Goal: Check status: Check status

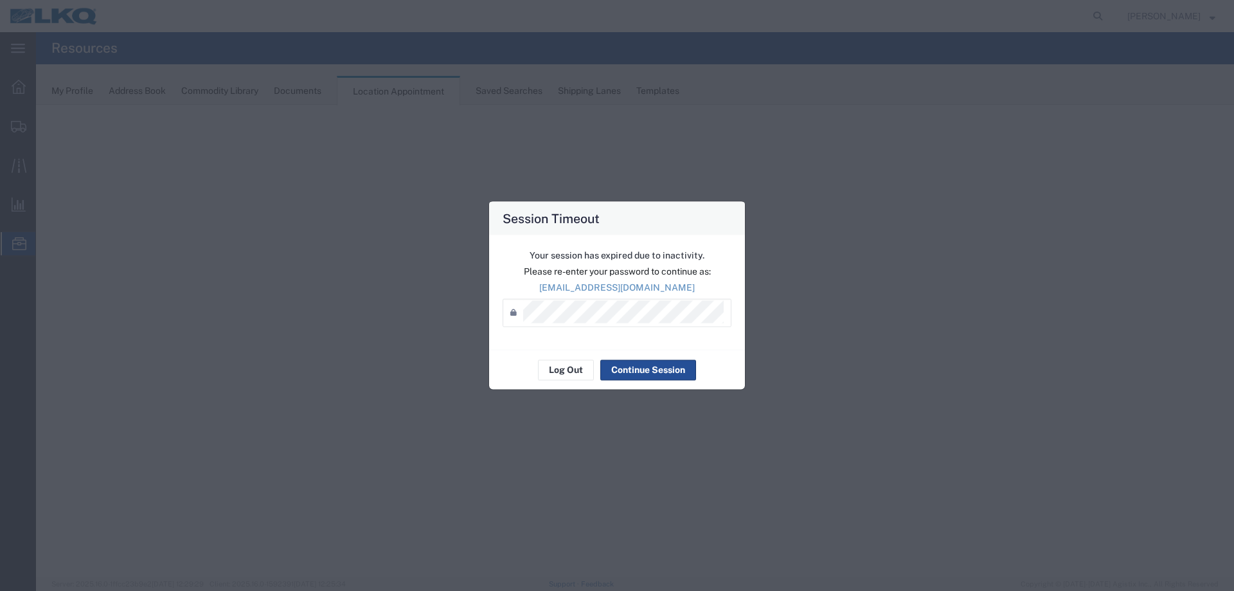
select select "27634"
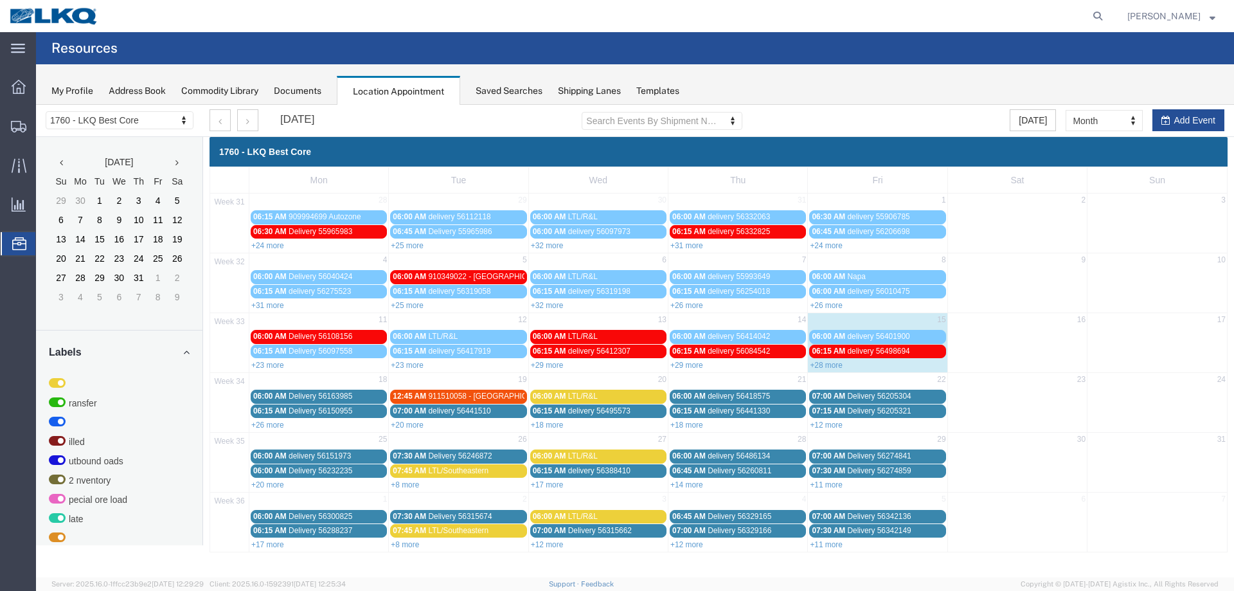
click at [819, 360] on div "+28 more" at bounding box center [877, 364] width 139 height 13
select select "1"
select select
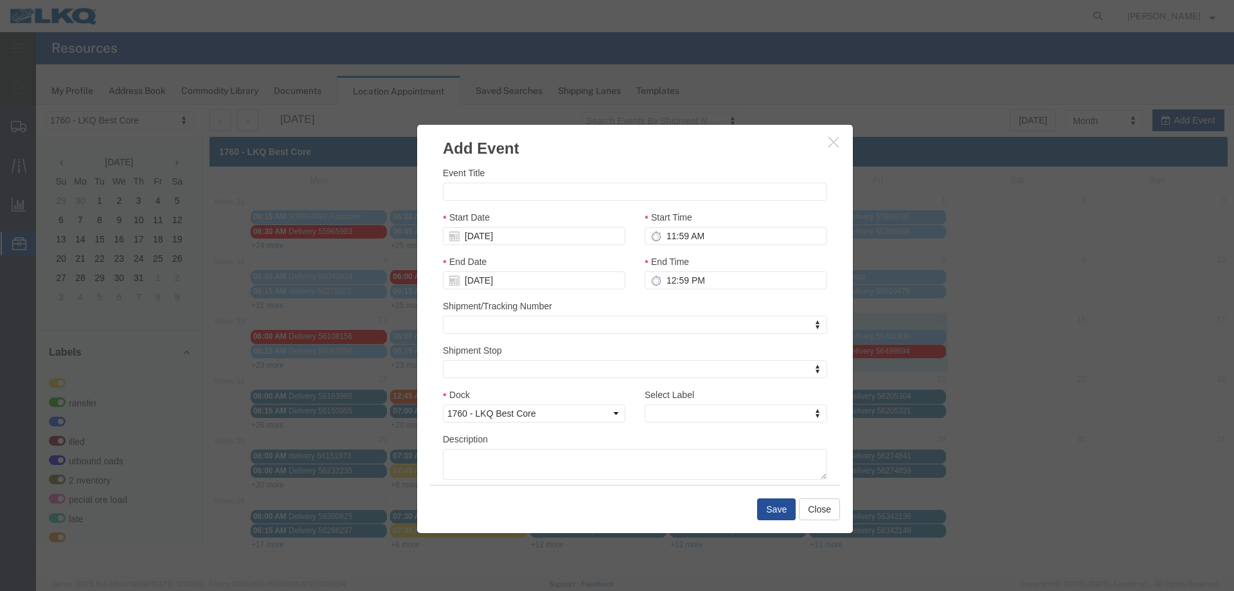
click at [833, 146] on icon "button" at bounding box center [833, 141] width 10 height 11
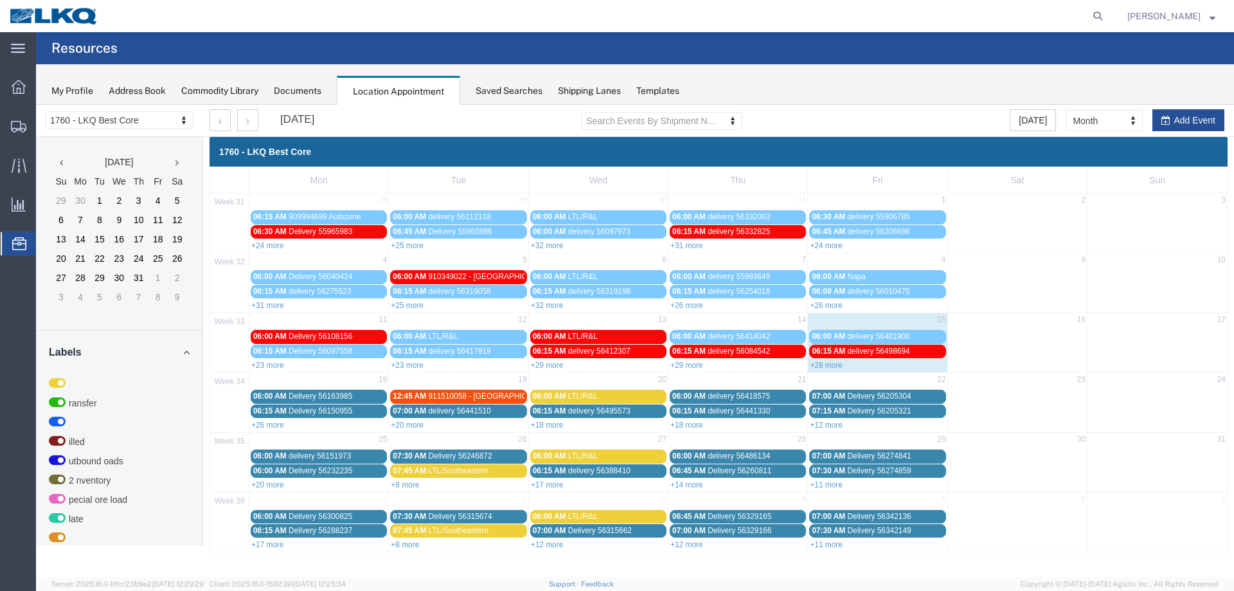
click at [533, 87] on div "Saved Searches" at bounding box center [509, 90] width 67 height 13
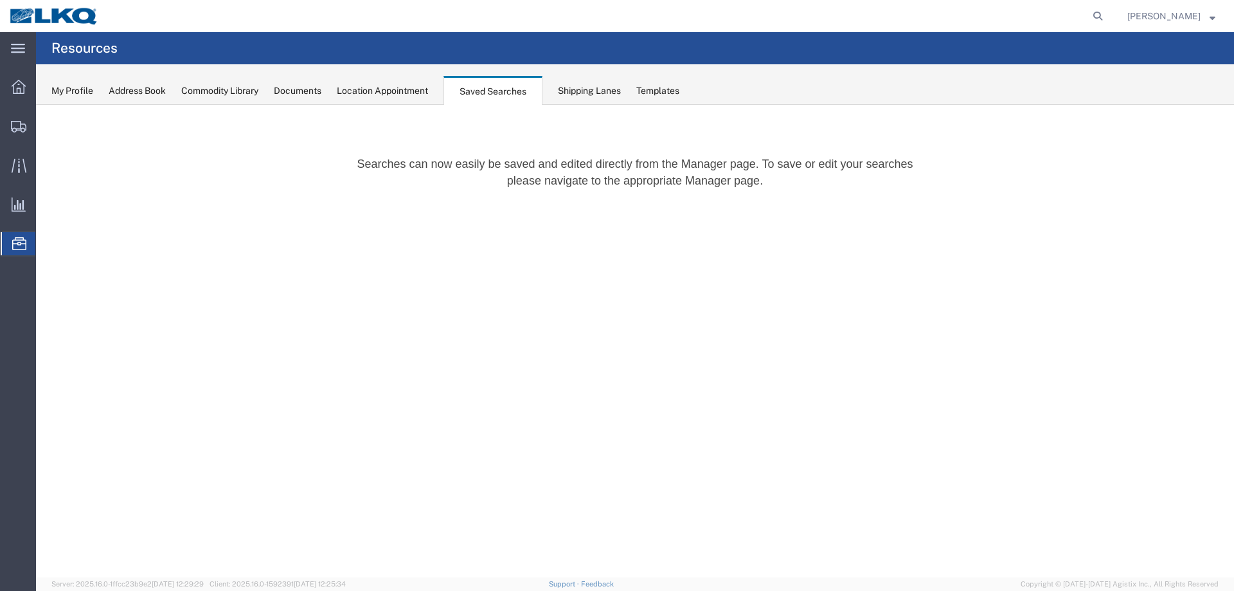
click at [417, 94] on div "Location Appointment" at bounding box center [382, 90] width 91 height 13
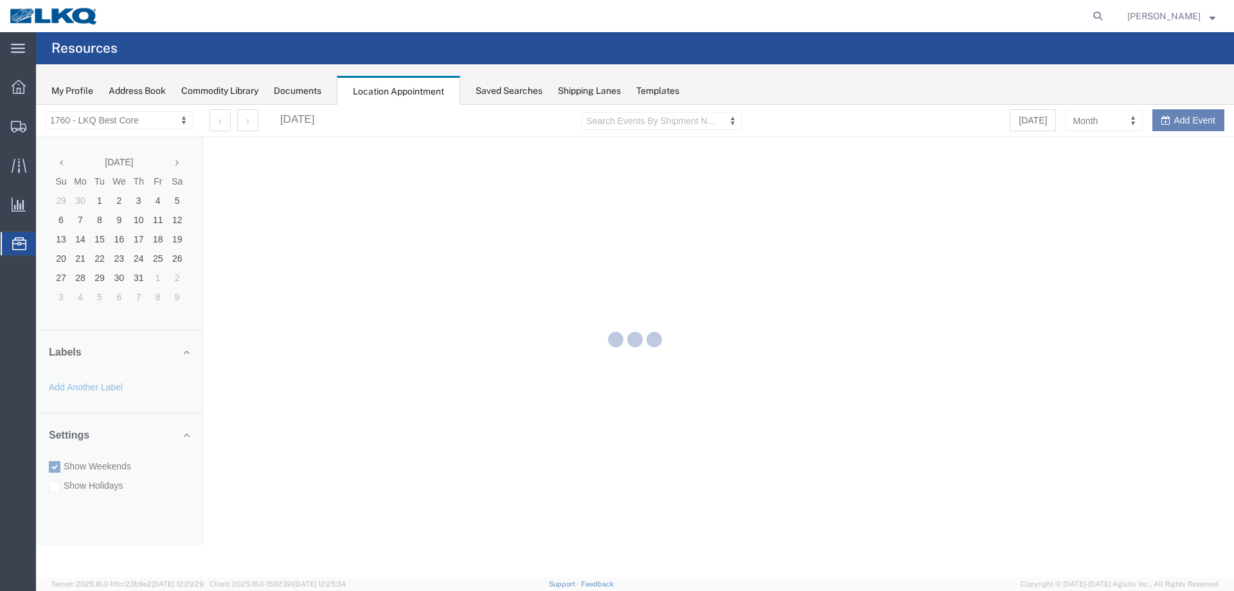
select select "27634"
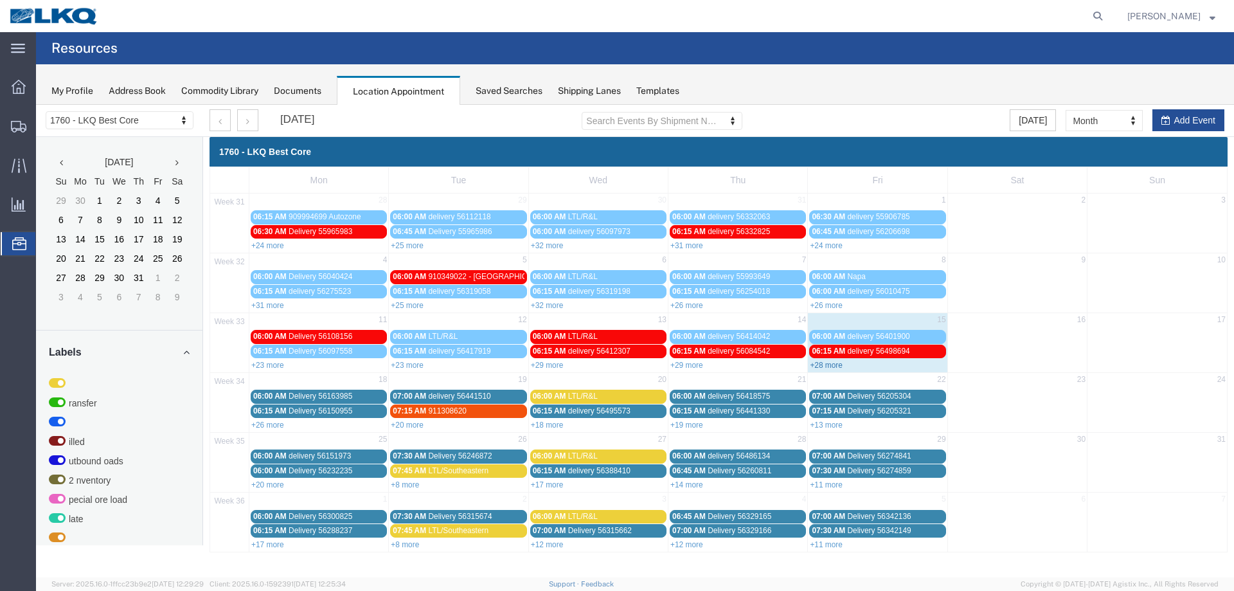
click at [836, 366] on link "+28 more" at bounding box center [826, 365] width 33 height 9
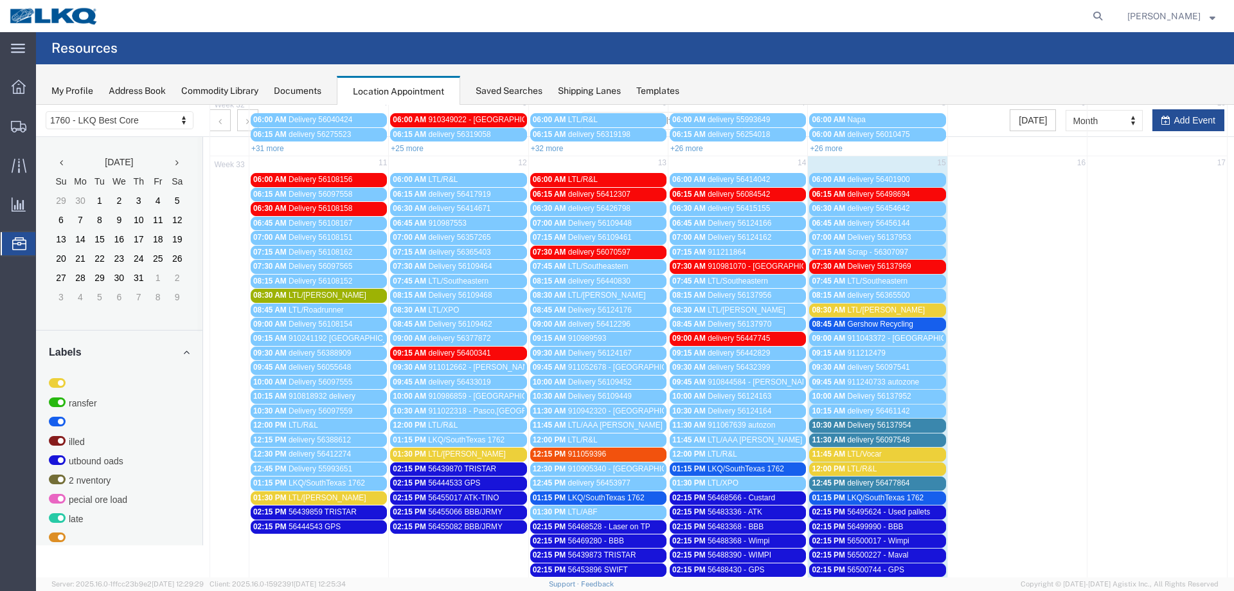
scroll to position [257, 0]
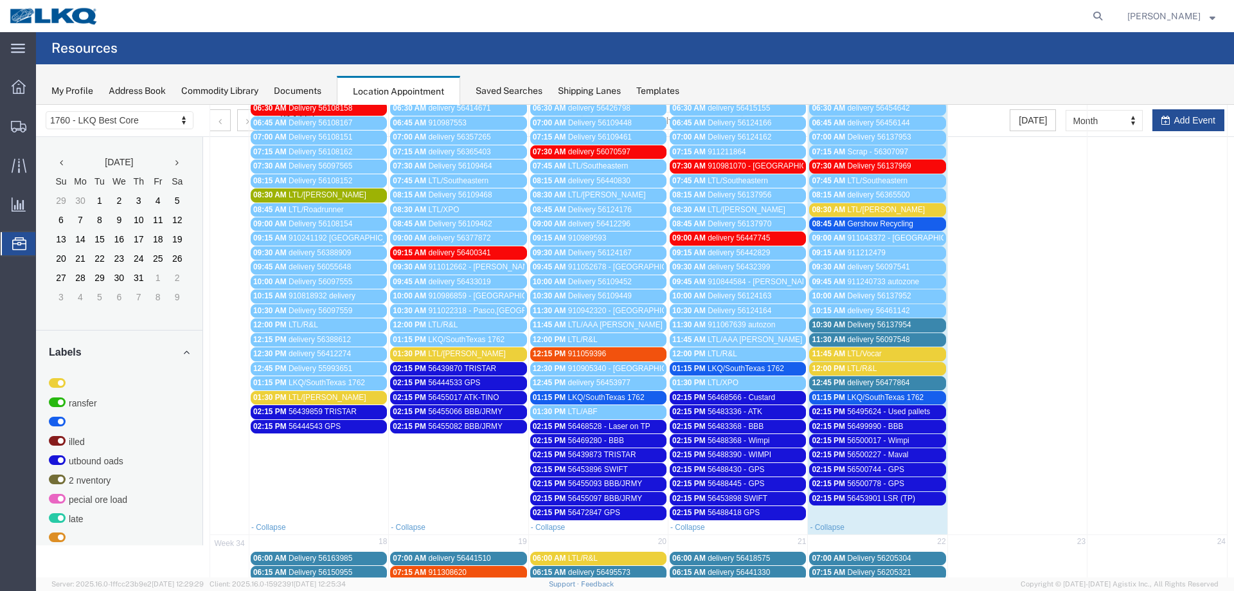
click at [902, 355] on div "11:45 AM LTL/Vocar" at bounding box center [877, 354] width 131 height 10
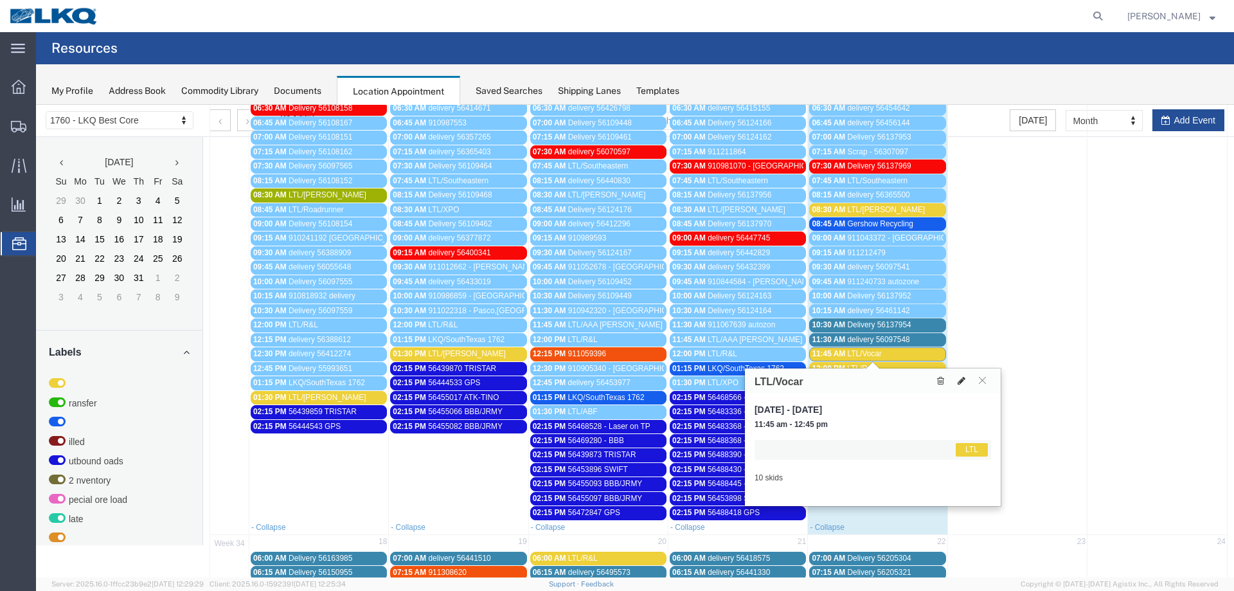
click at [958, 380] on icon at bounding box center [962, 380] width 8 height 9
select select "25"
select select "1"
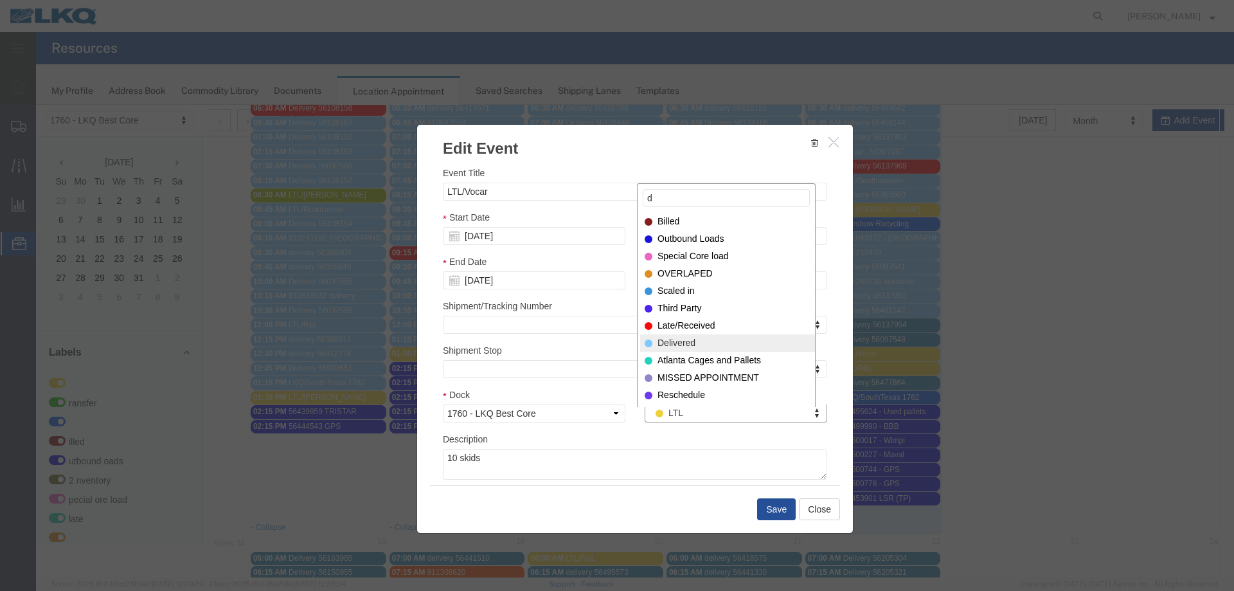
type input "d"
select select "40"
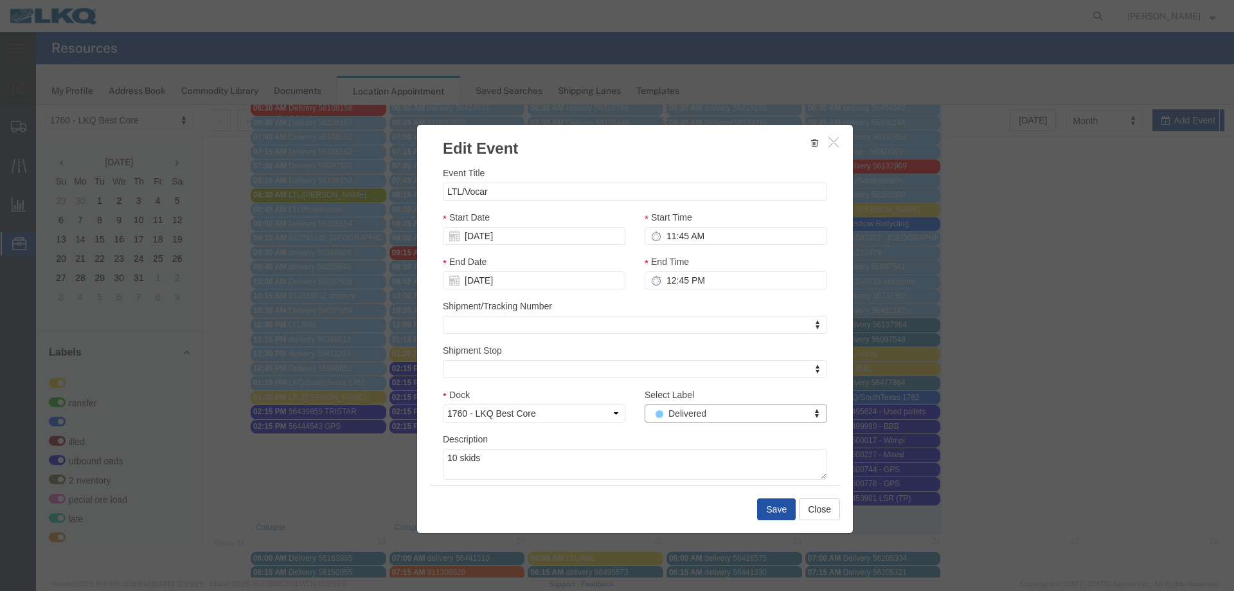
click at [764, 503] on button "Save" at bounding box center [776, 509] width 39 height 22
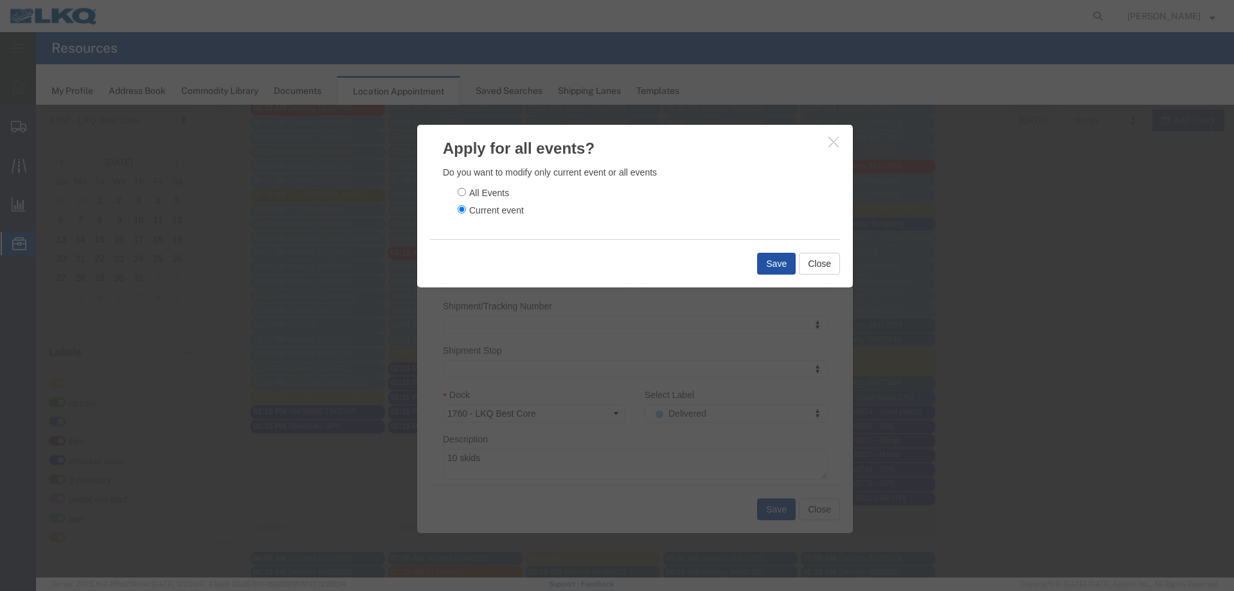
click at [773, 259] on button "Save" at bounding box center [776, 264] width 39 height 22
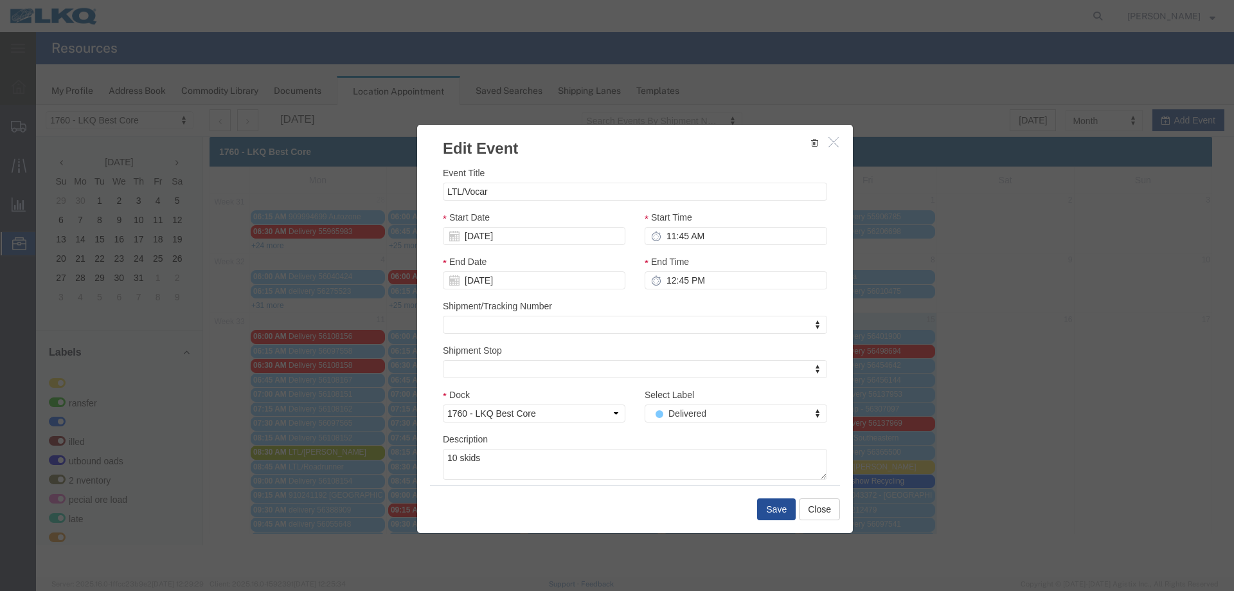
scroll to position [0, 0]
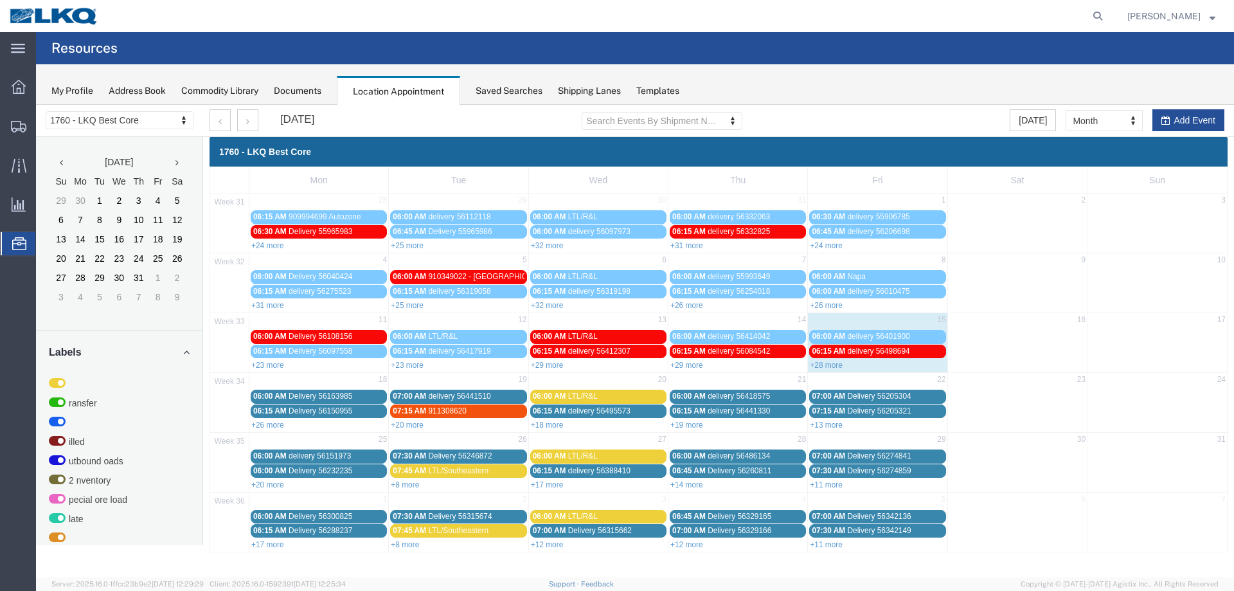
click at [823, 364] on link "+28 more" at bounding box center [826, 365] width 33 height 9
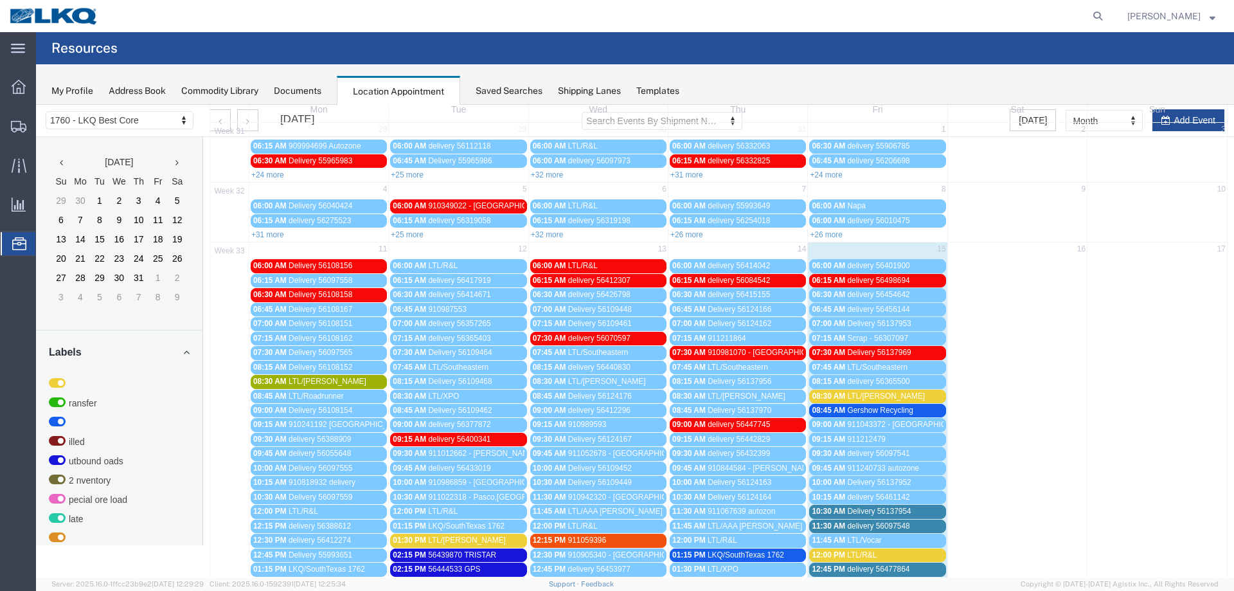
scroll to position [193, 0]
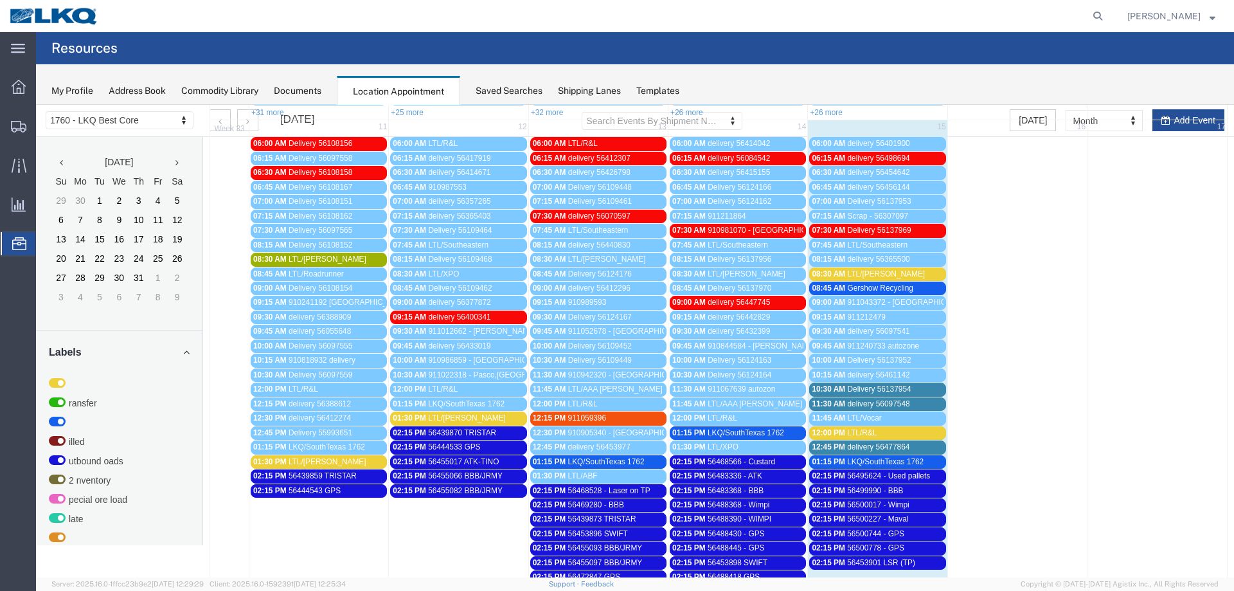
click at [857, 277] on span "LTL/[PERSON_NAME]" at bounding box center [886, 273] width 78 height 9
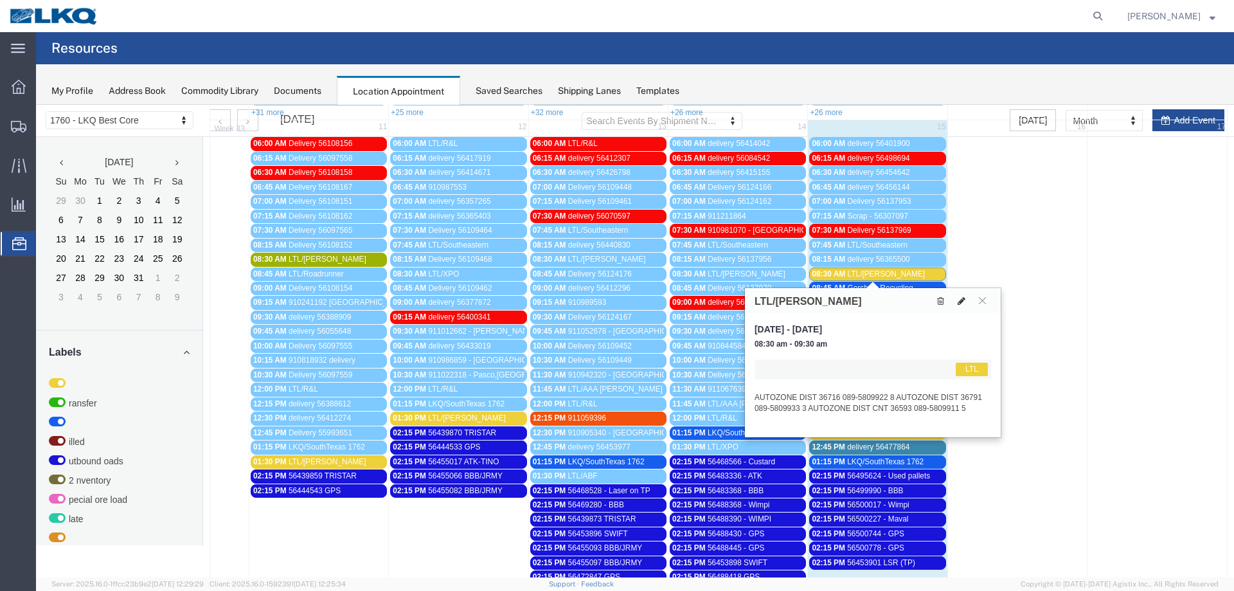
click at [960, 299] on icon at bounding box center [962, 300] width 8 height 9
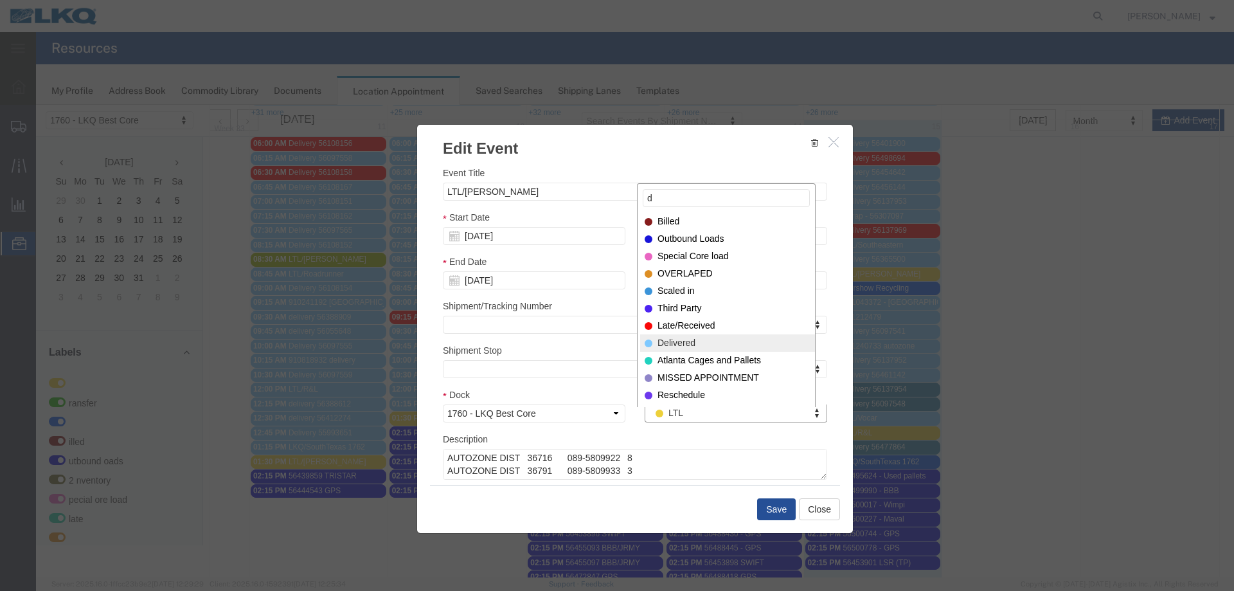
type input "d"
select select "40"
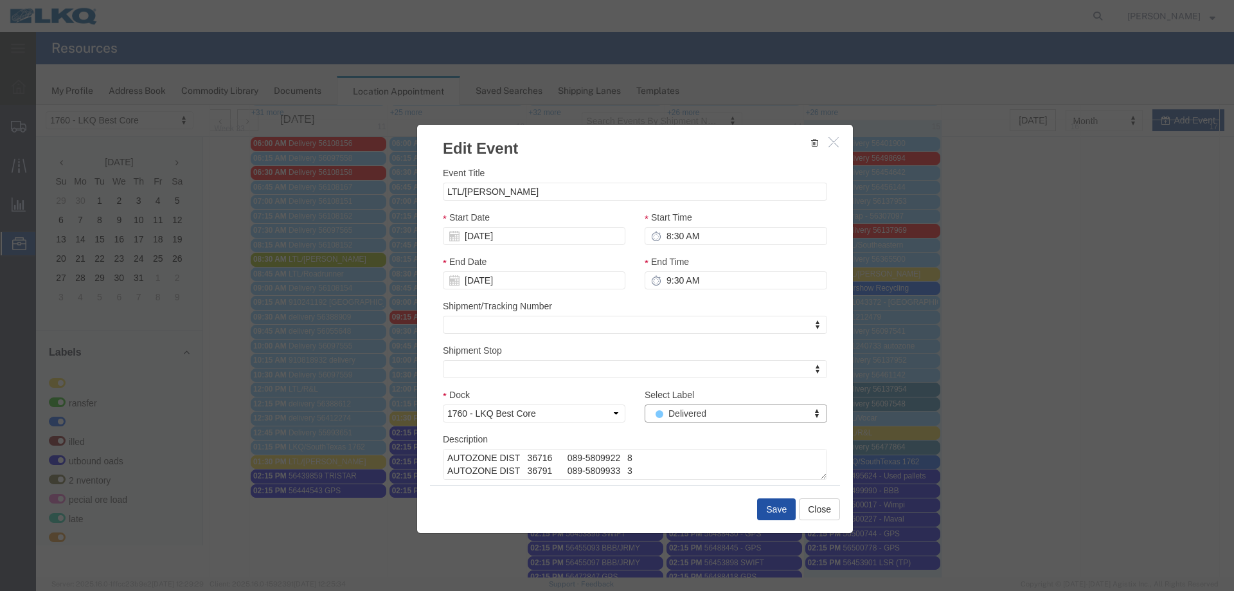
click at [771, 503] on button "Save" at bounding box center [776, 509] width 39 height 22
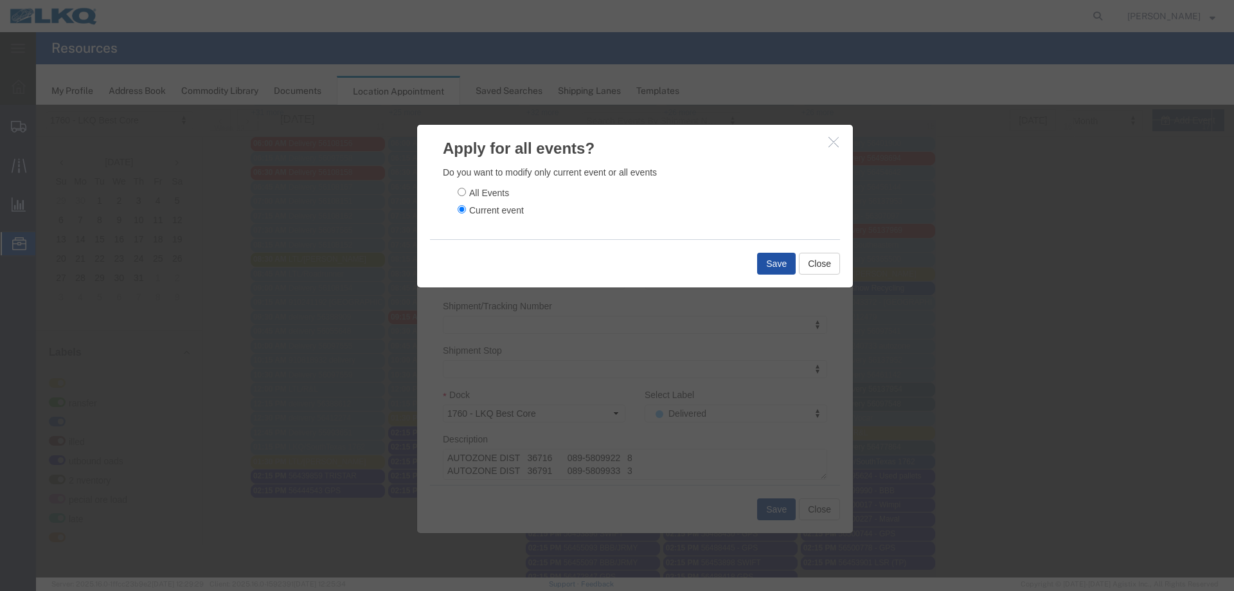
click at [773, 265] on button "Save" at bounding box center [776, 264] width 39 height 22
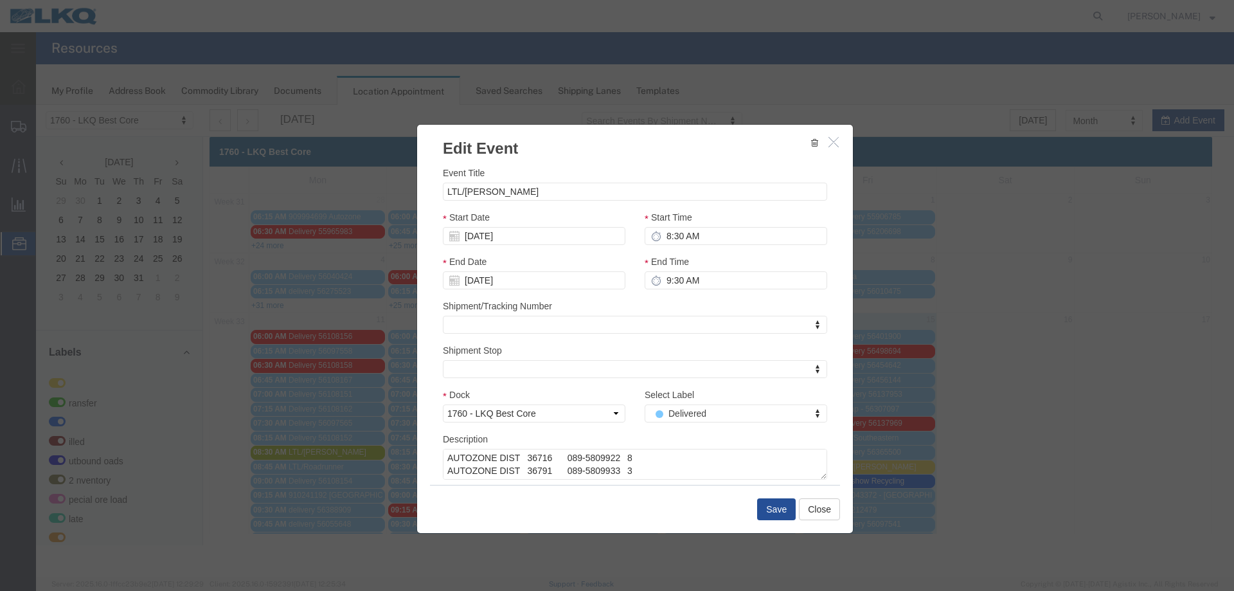
scroll to position [0, 0]
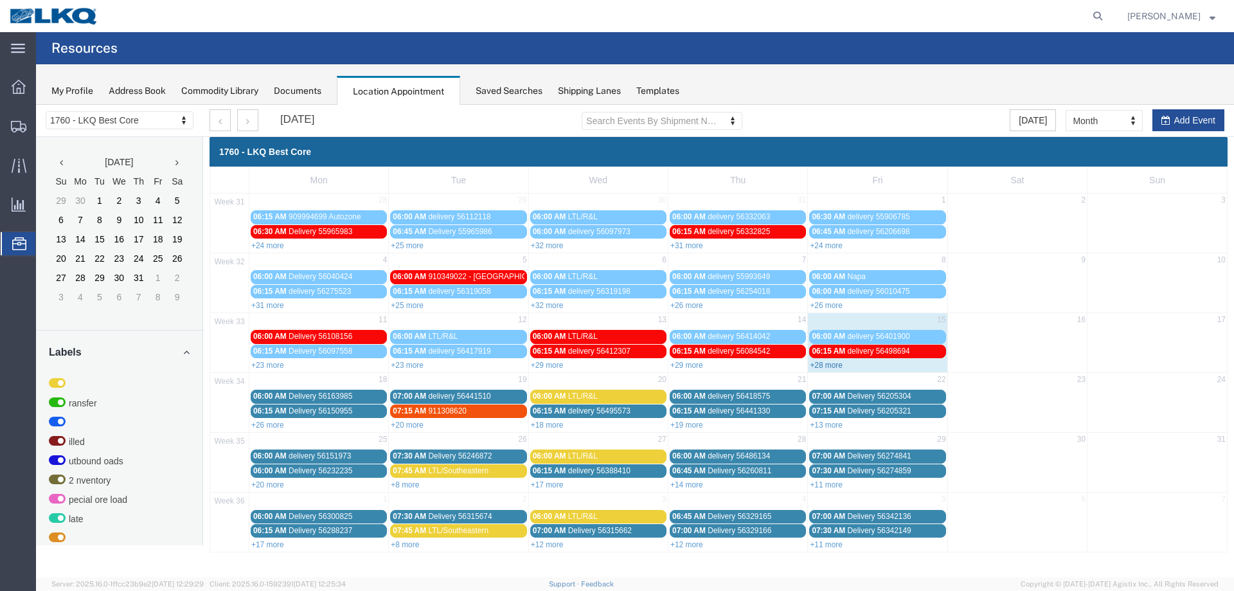
click at [823, 365] on link "+28 more" at bounding box center [826, 365] width 33 height 9
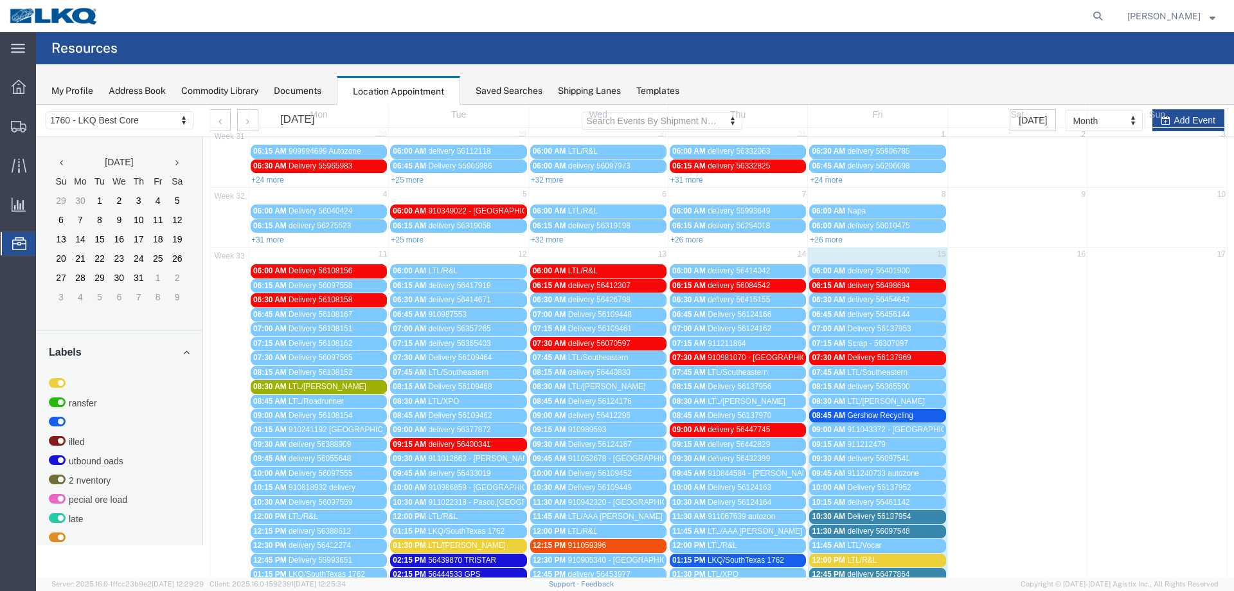
scroll to position [257, 0]
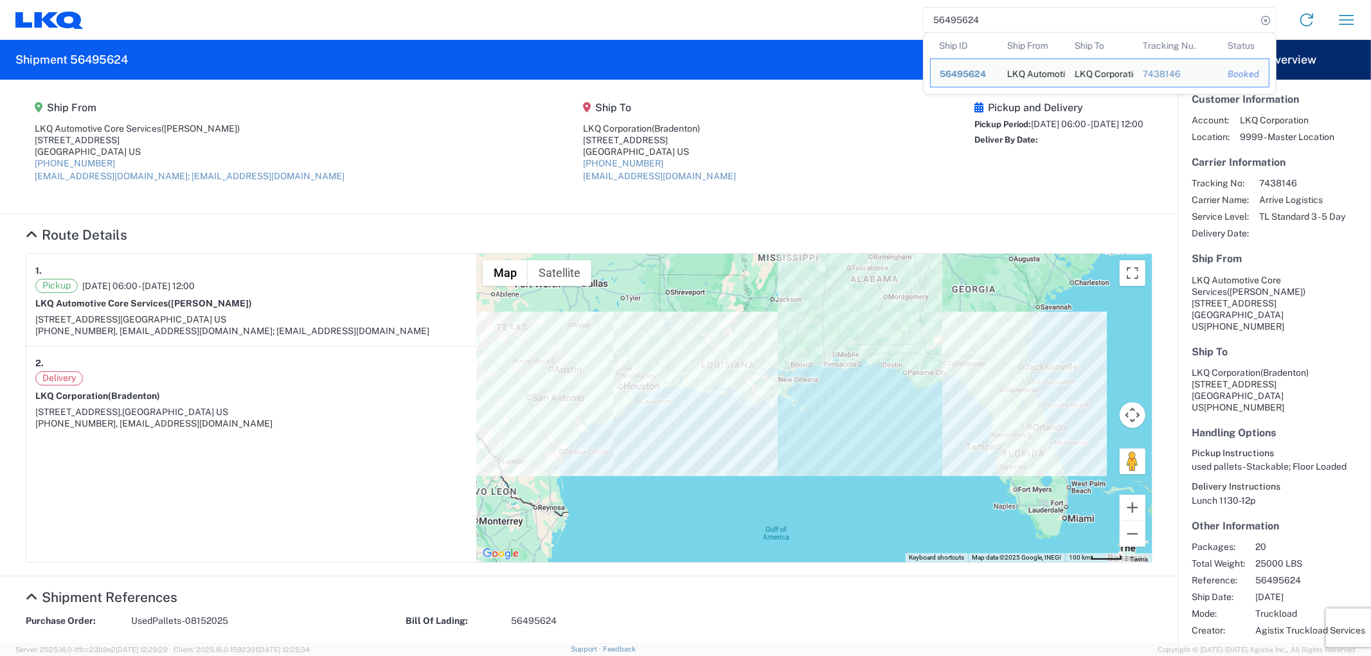
click at [1008, 28] on input "56495624" at bounding box center [1090, 20] width 333 height 24
drag, startPoint x: 953, startPoint y: 30, endPoint x: 897, endPoint y: 45, distance: 57.2
click at [900, 41] on agx-forms-host "56495624 Ship ID Ship From Ship To Tracking Nu. Status Ship ID 56495624 Ship Fr…" at bounding box center [685, 328] width 1371 height 656
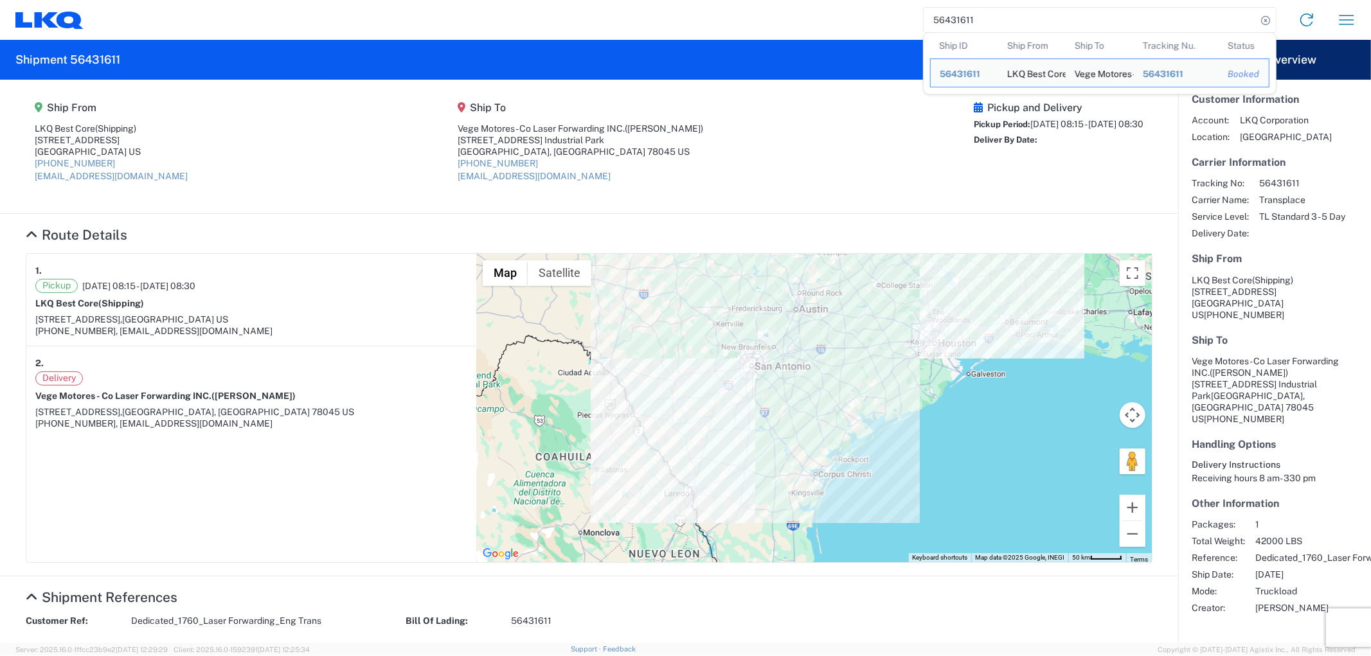
click at [994, 8] on input "56431611" at bounding box center [1090, 20] width 333 height 24
drag, startPoint x: 976, startPoint y: 15, endPoint x: 918, endPoint y: 26, distance: 58.8
click at [918, 26] on div "56431611 Ship ID Ship From Ship To Tracking Nu. Status Ship ID 56431611 Ship Fr…" at bounding box center [725, 19] width 1283 height 31
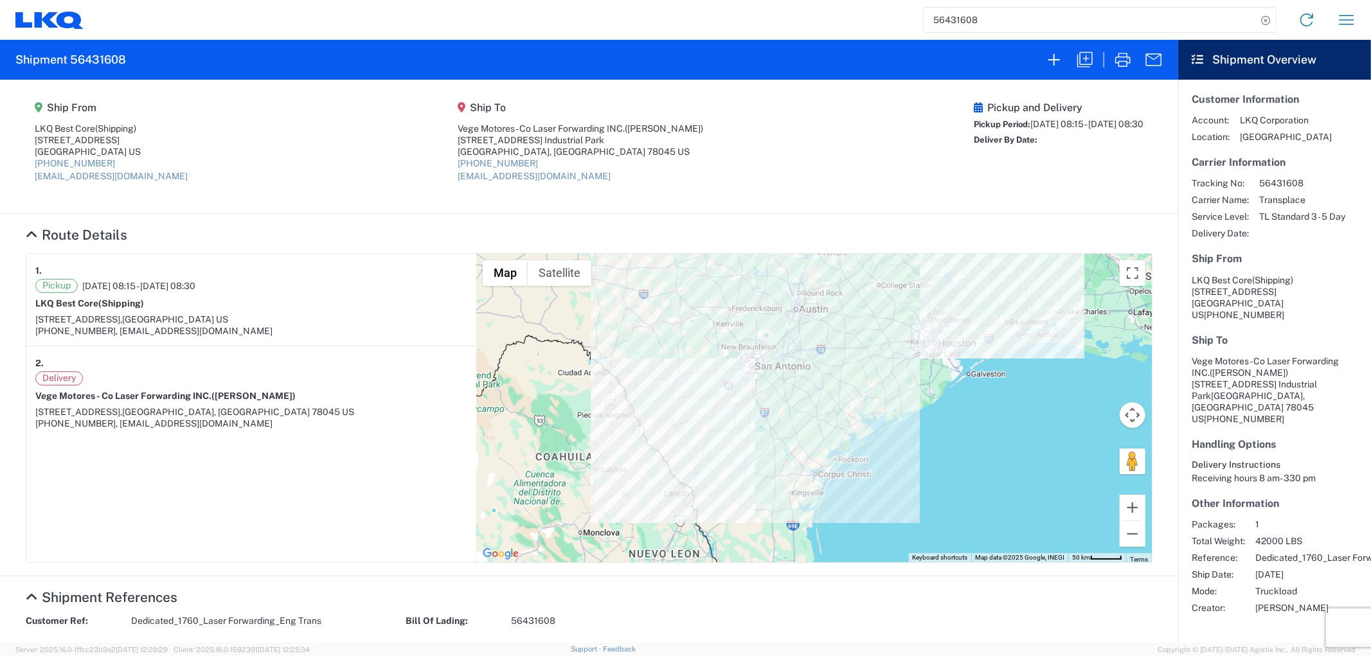
click at [988, 14] on input "56431608" at bounding box center [1090, 20] width 333 height 24
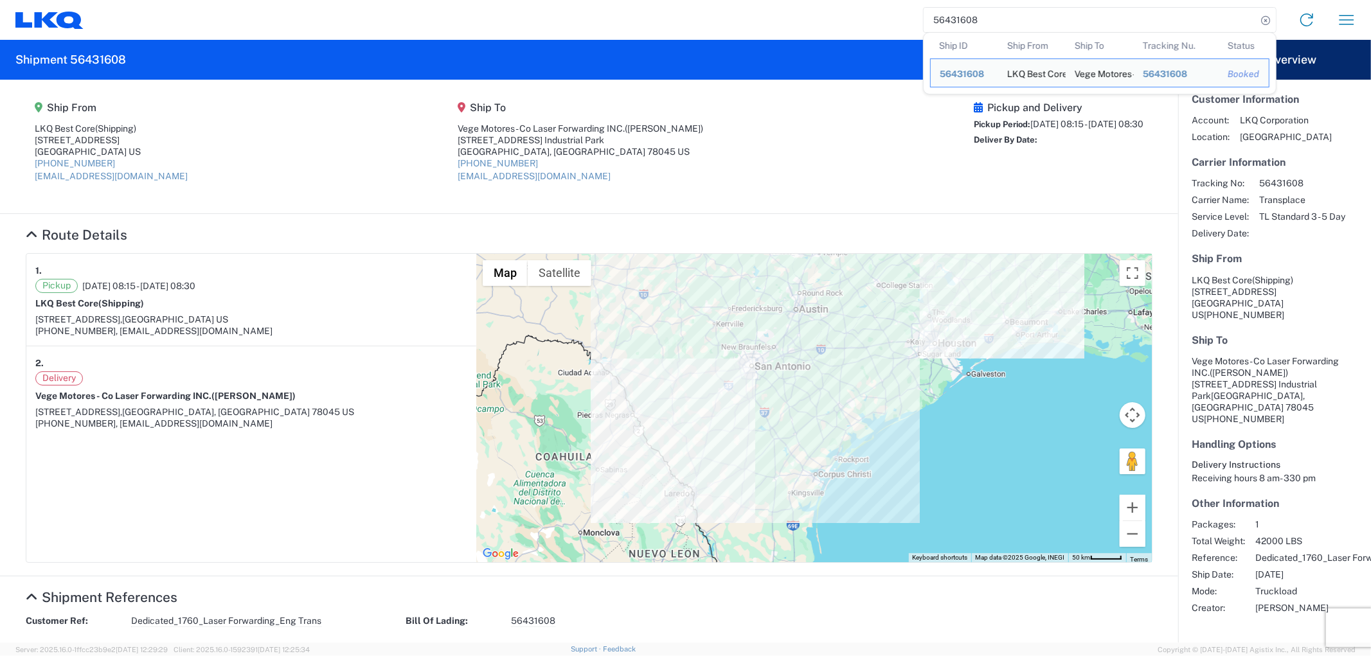
drag, startPoint x: 981, startPoint y: 19, endPoint x: 917, endPoint y: 21, distance: 63.7
click at [915, 21] on div "56431608 Ship ID Ship From Ship To Tracking Nu. Status Ship ID 56431608 Ship Fr…" at bounding box center [725, 19] width 1283 height 31
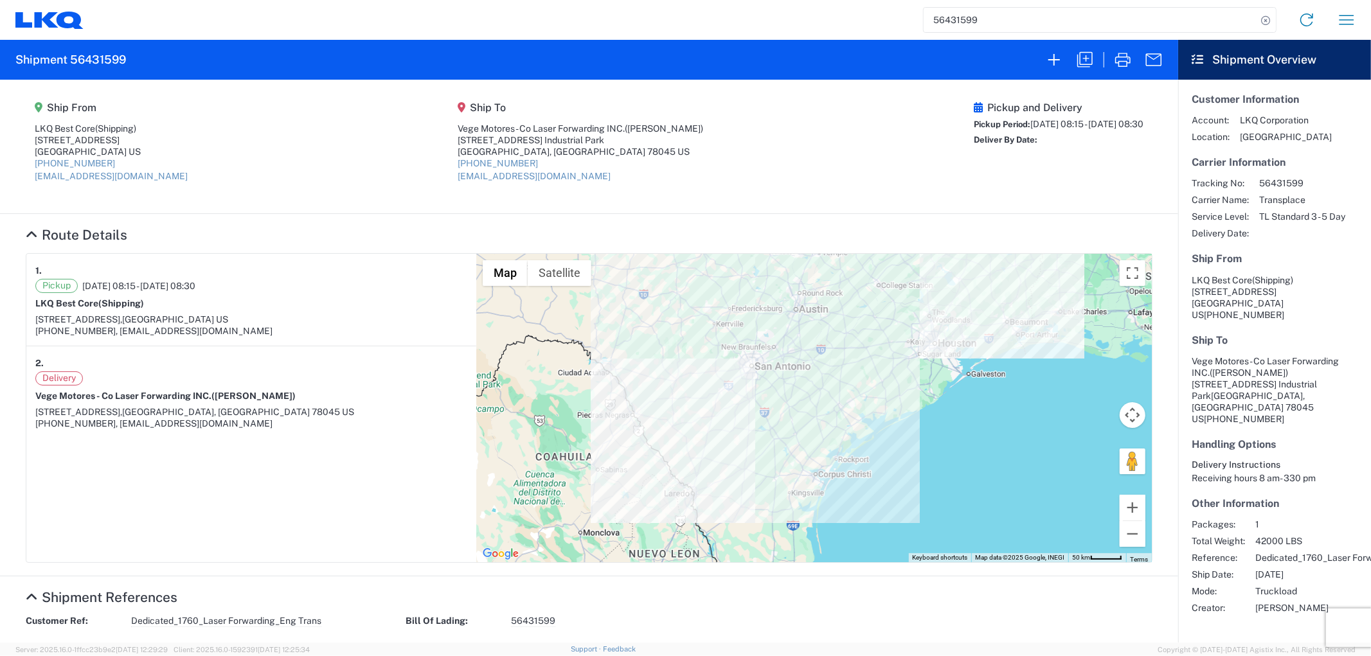
click at [1022, 22] on input "56431599" at bounding box center [1090, 20] width 333 height 24
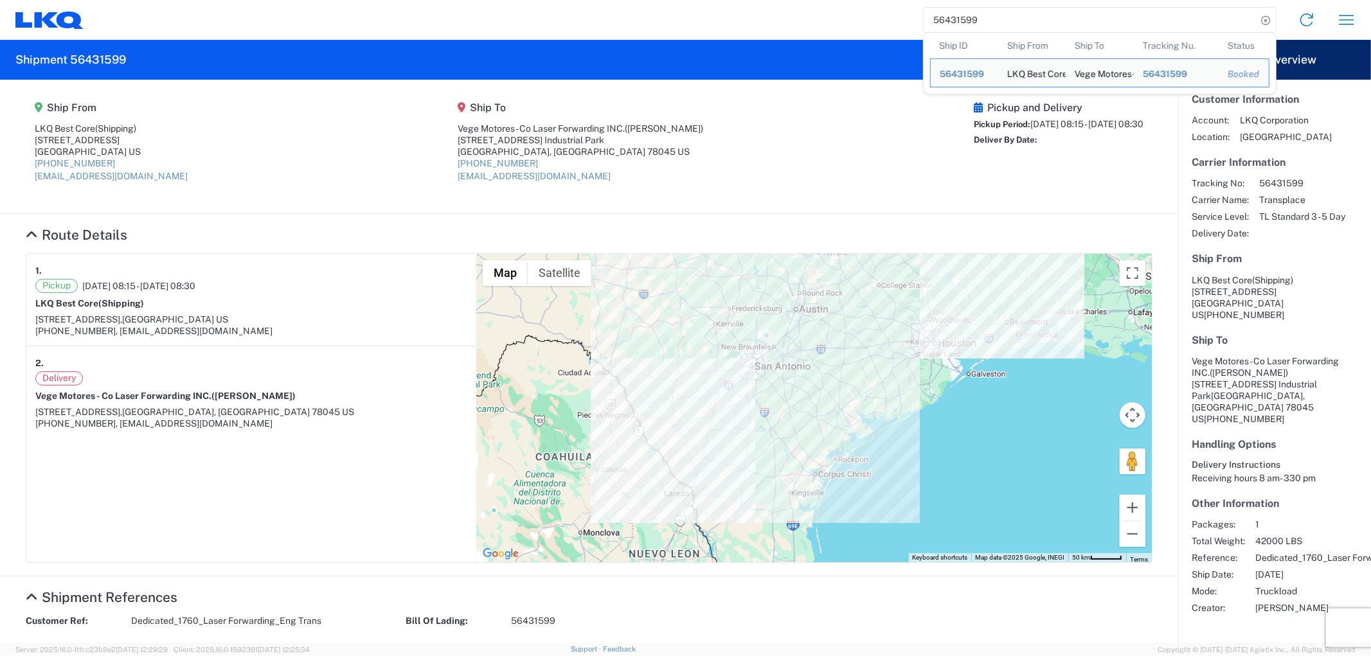
drag, startPoint x: 1008, startPoint y: 21, endPoint x: 883, endPoint y: 30, distance: 125.0
click at [887, 30] on div "56431599 Ship ID Ship From Ship To Tracking Nu. Status Ship ID 56431599 Ship Fr…" at bounding box center [725, 19] width 1283 height 31
click at [1099, 15] on input "56431595" at bounding box center [1090, 20] width 333 height 24
drag, startPoint x: 1044, startPoint y: 24, endPoint x: 866, endPoint y: 26, distance: 178.7
click at [866, 26] on div "56431595 Ship ID Ship From Ship To Tracking Nu. Status Ship ID 56431595 Ship Fr…" at bounding box center [725, 19] width 1283 height 31
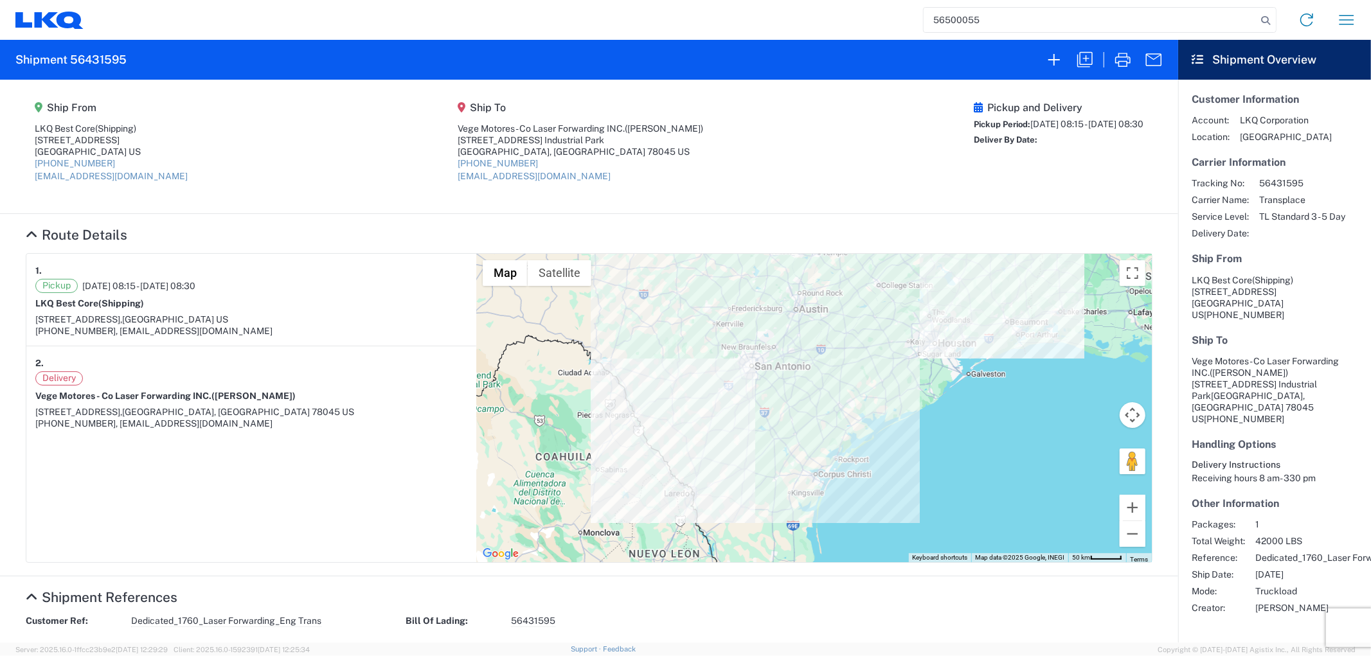
type input "56500055"
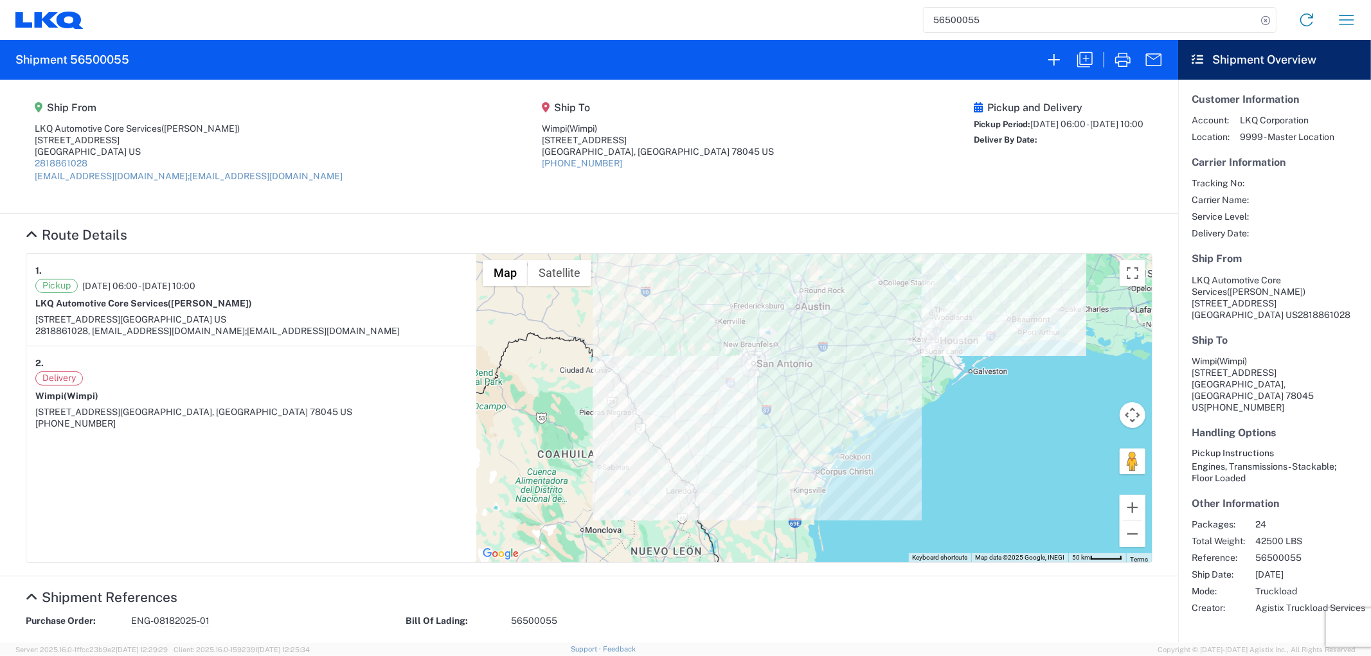
drag, startPoint x: 1001, startPoint y: 17, endPoint x: 920, endPoint y: 24, distance: 80.7
click at [927, 24] on input "56500055" at bounding box center [1090, 20] width 333 height 24
type input "56500095"
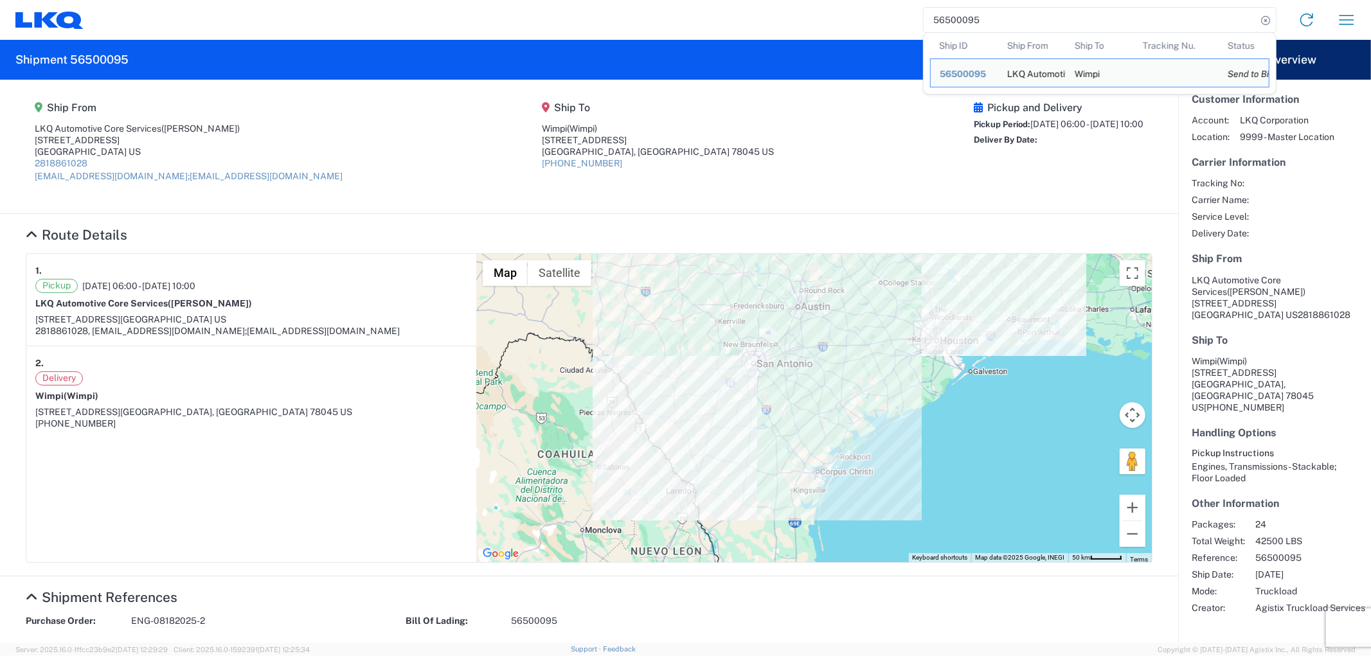
drag, startPoint x: 1010, startPoint y: 16, endPoint x: 895, endPoint y: 23, distance: 114.6
click at [895, 23] on div "56500095 Ship ID Ship From Ship To Tracking Nu. Status Ship ID 56500095 Ship Fr…" at bounding box center [725, 19] width 1283 height 31
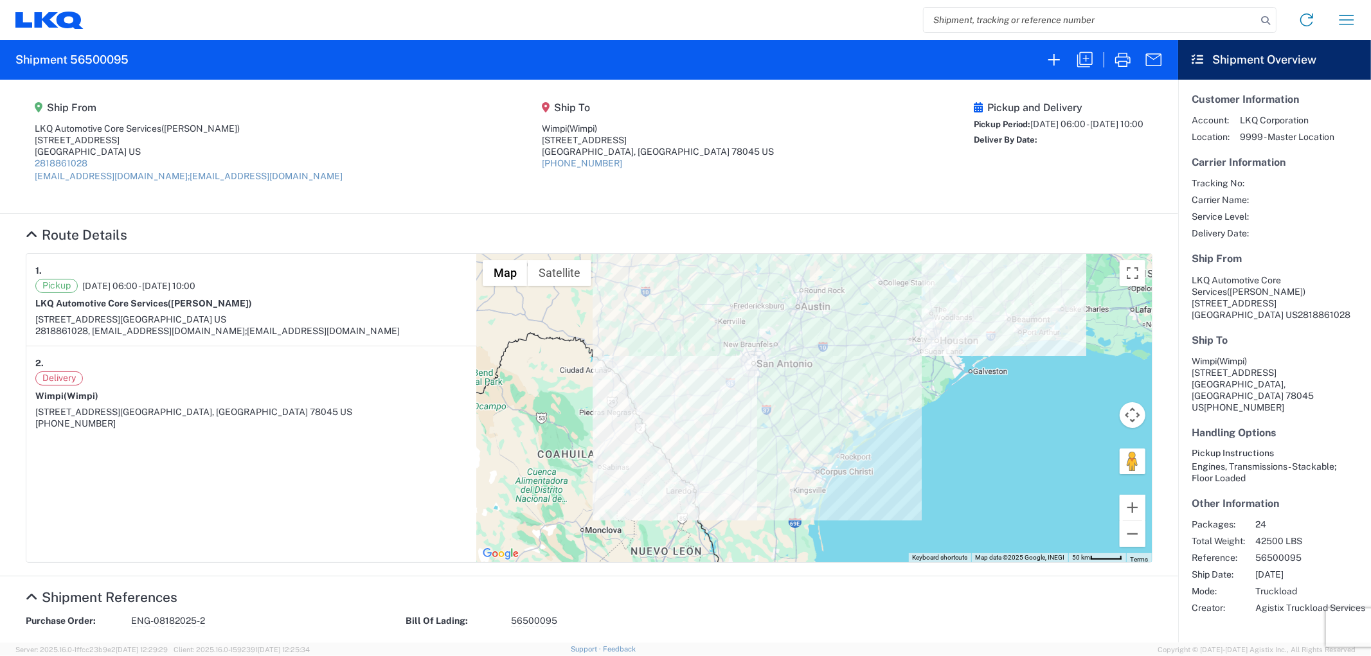
click at [1054, 17] on input "search" at bounding box center [1090, 20] width 333 height 24
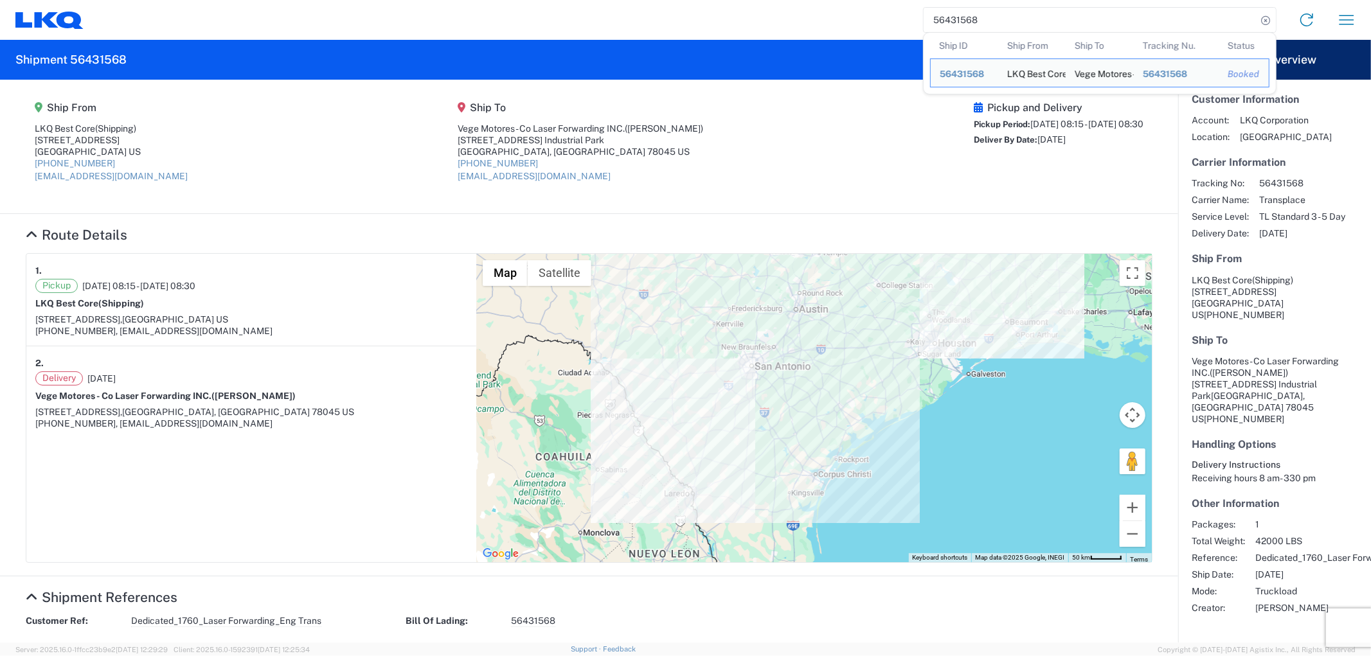
drag, startPoint x: 1001, startPoint y: 20, endPoint x: 810, endPoint y: 15, distance: 191.0
click at [800, 14] on div "56431568 Ship ID Ship From Ship To Tracking Nu. Status Ship ID 56431568 Ship Fr…" at bounding box center [725, 19] width 1283 height 31
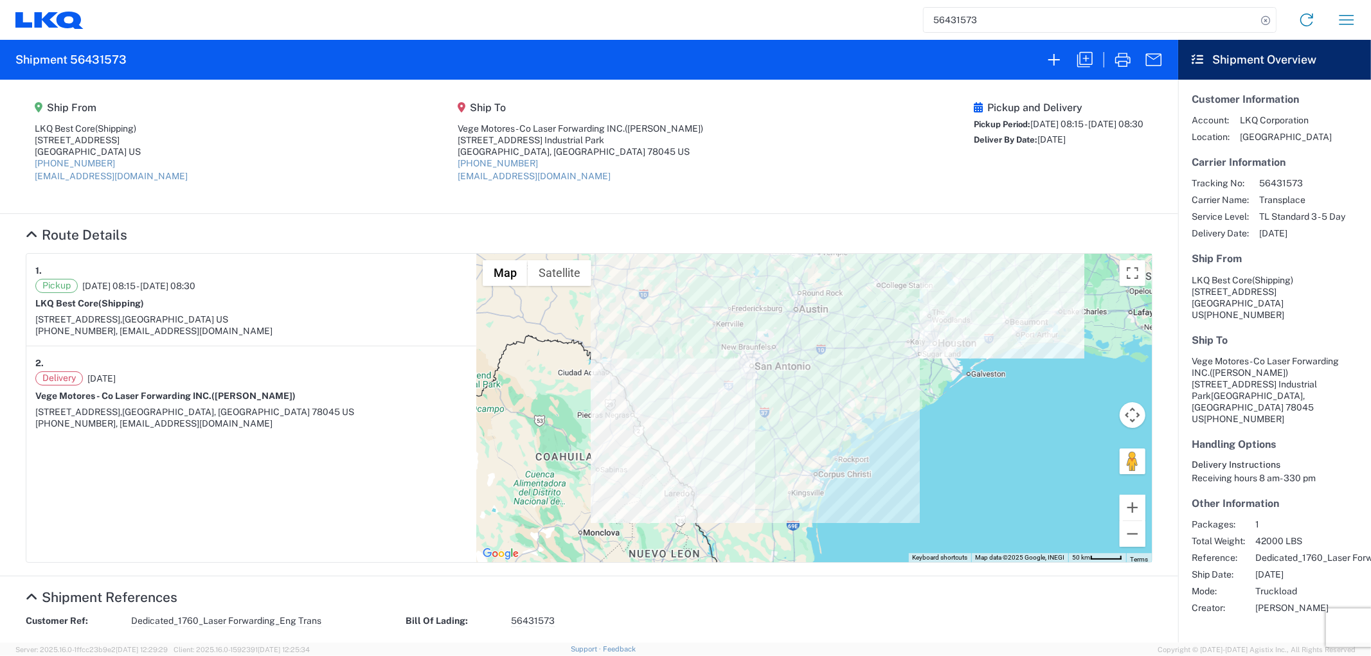
click at [1000, 14] on input "56431573" at bounding box center [1090, 20] width 333 height 24
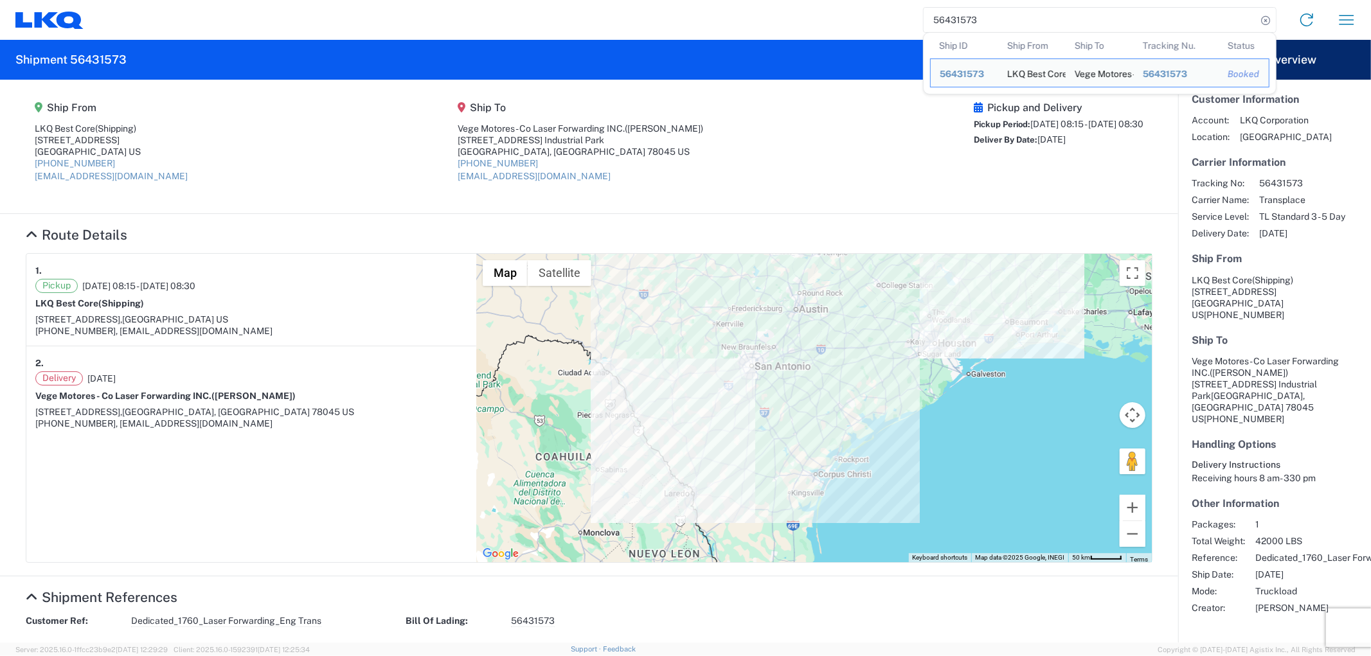
drag, startPoint x: 1000, startPoint y: 14, endPoint x: 921, endPoint y: 18, distance: 79.1
click at [921, 18] on div "56431573 Ship ID Ship From Ship To Tracking Nu. Status Ship ID 56431573 Ship Fr…" at bounding box center [725, 19] width 1283 height 31
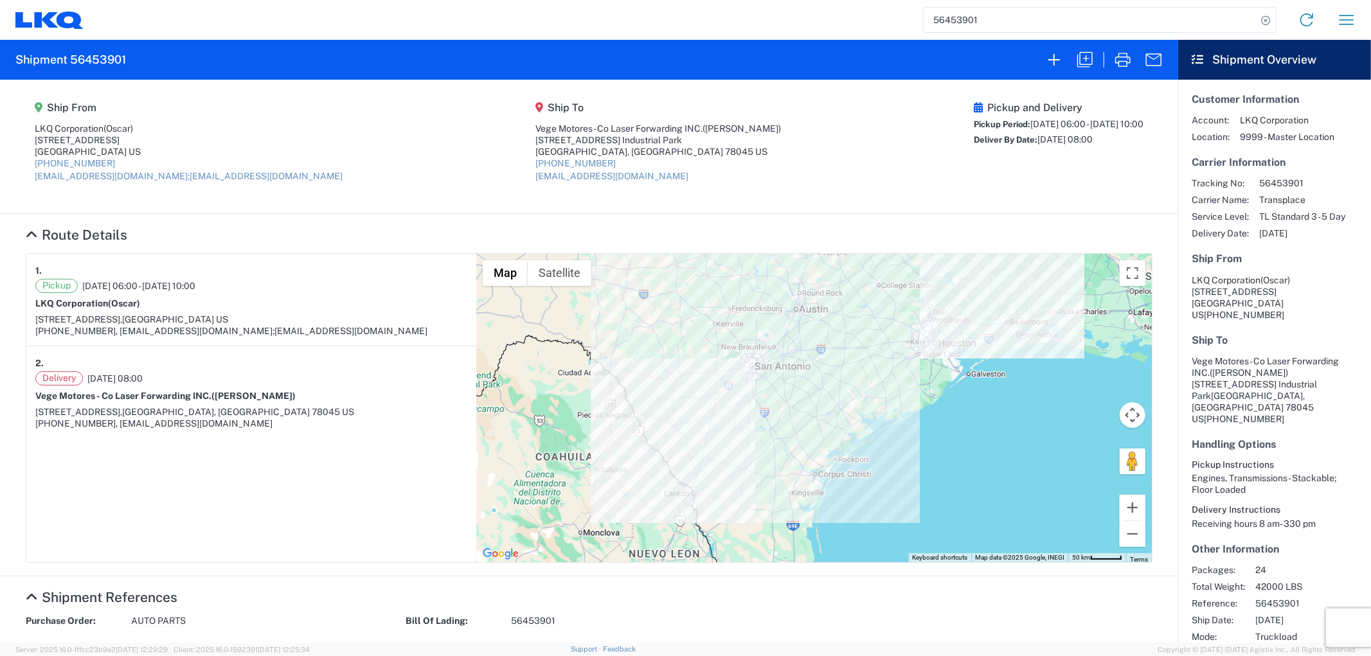
click at [1031, 10] on input "56453901" at bounding box center [1090, 20] width 333 height 24
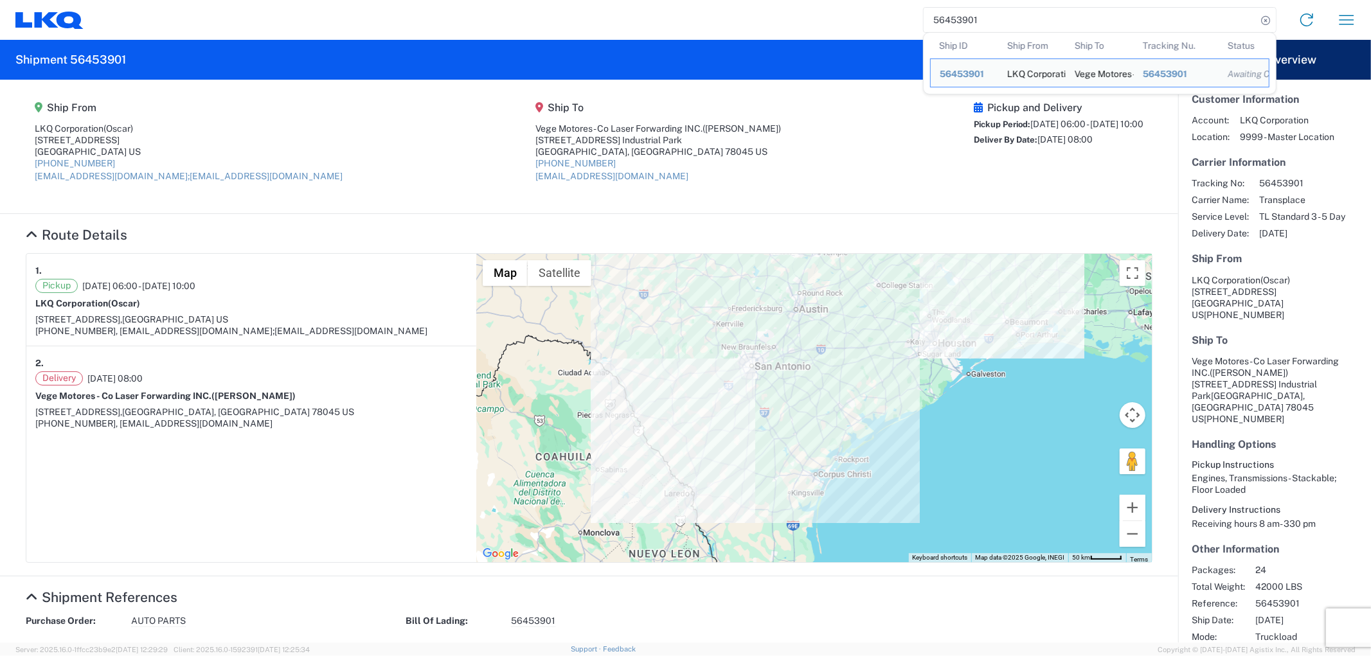
drag, startPoint x: 1023, startPoint y: 15, endPoint x: 952, endPoint y: 20, distance: 71.5
click at [952, 20] on input "56453901" at bounding box center [1090, 20] width 333 height 24
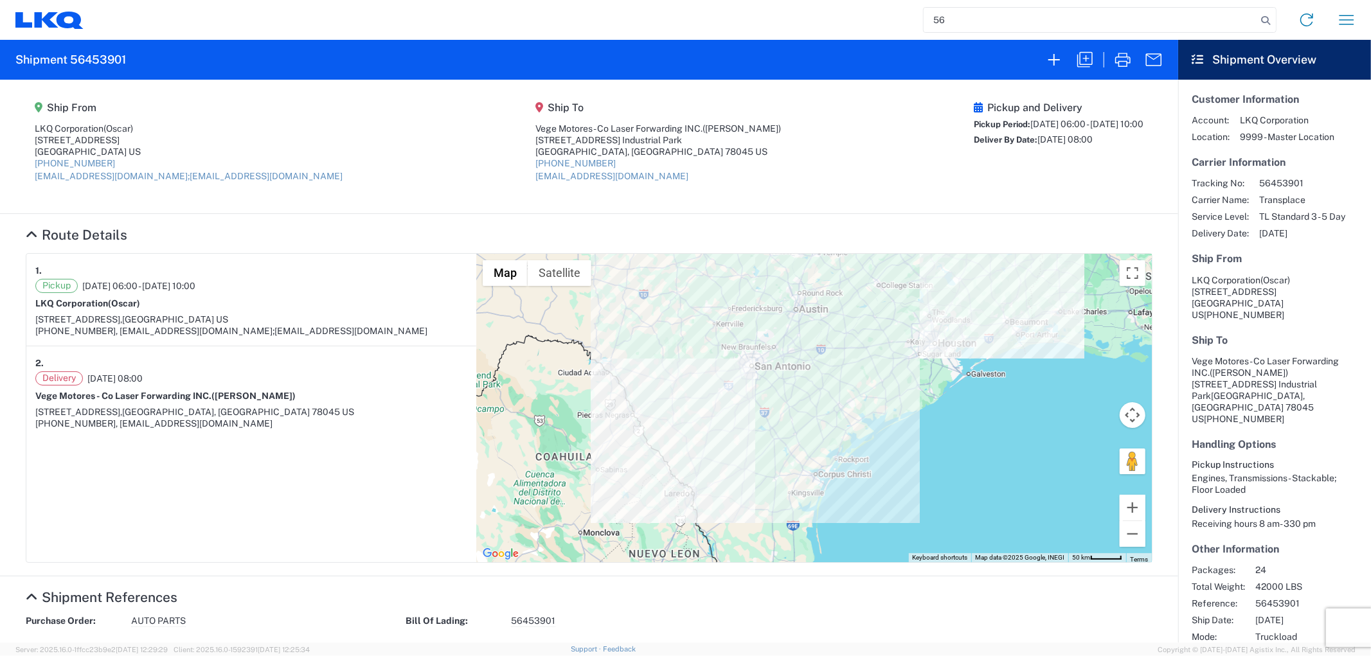
type input "5"
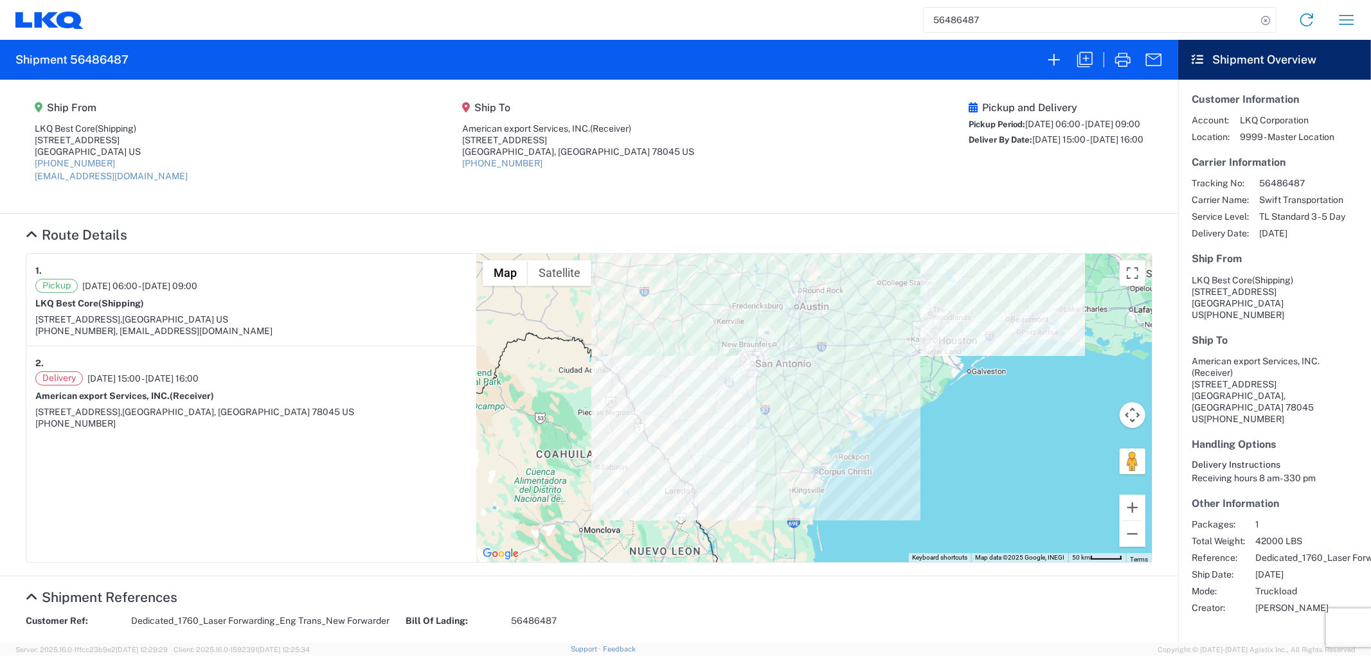
click at [985, 8] on input "56486487" at bounding box center [1090, 20] width 333 height 24
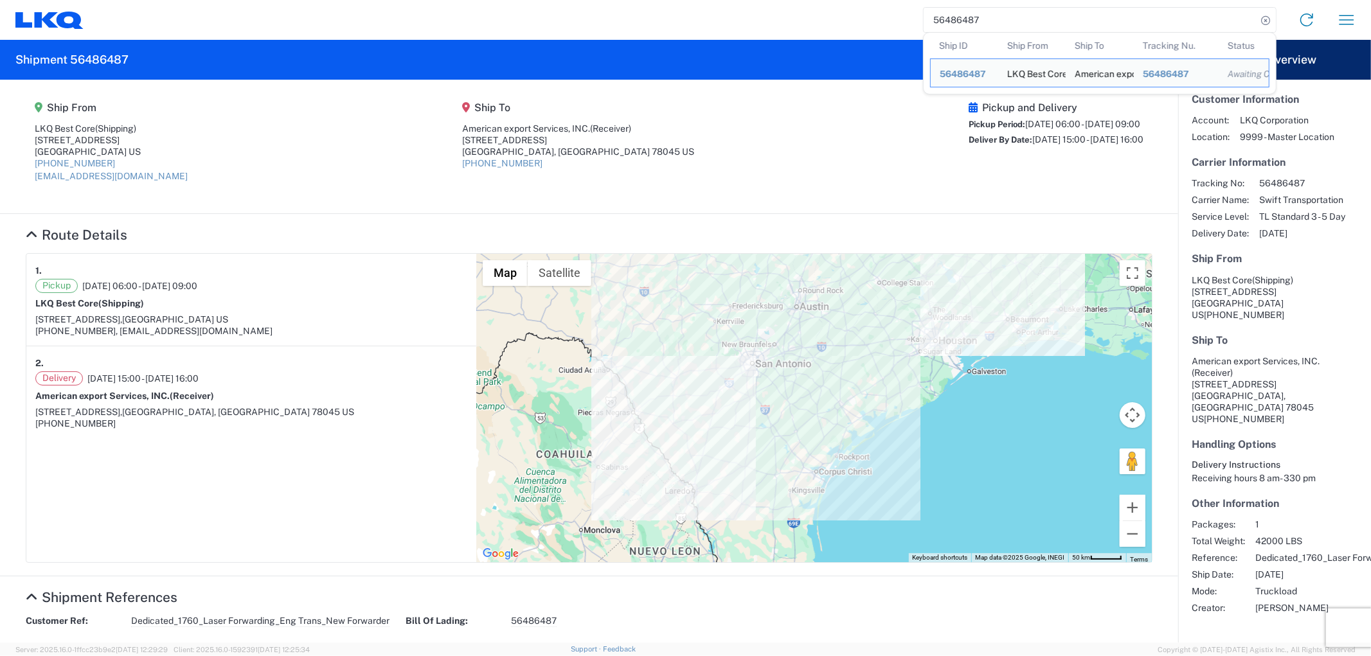
drag, startPoint x: 991, startPoint y: 17, endPoint x: 907, endPoint y: 28, distance: 85.0
click at [897, 24] on div "56486487 Ship ID Ship From Ship To Tracking Nu. Status Ship ID 56486487 Ship Fr…" at bounding box center [725, 19] width 1283 height 31
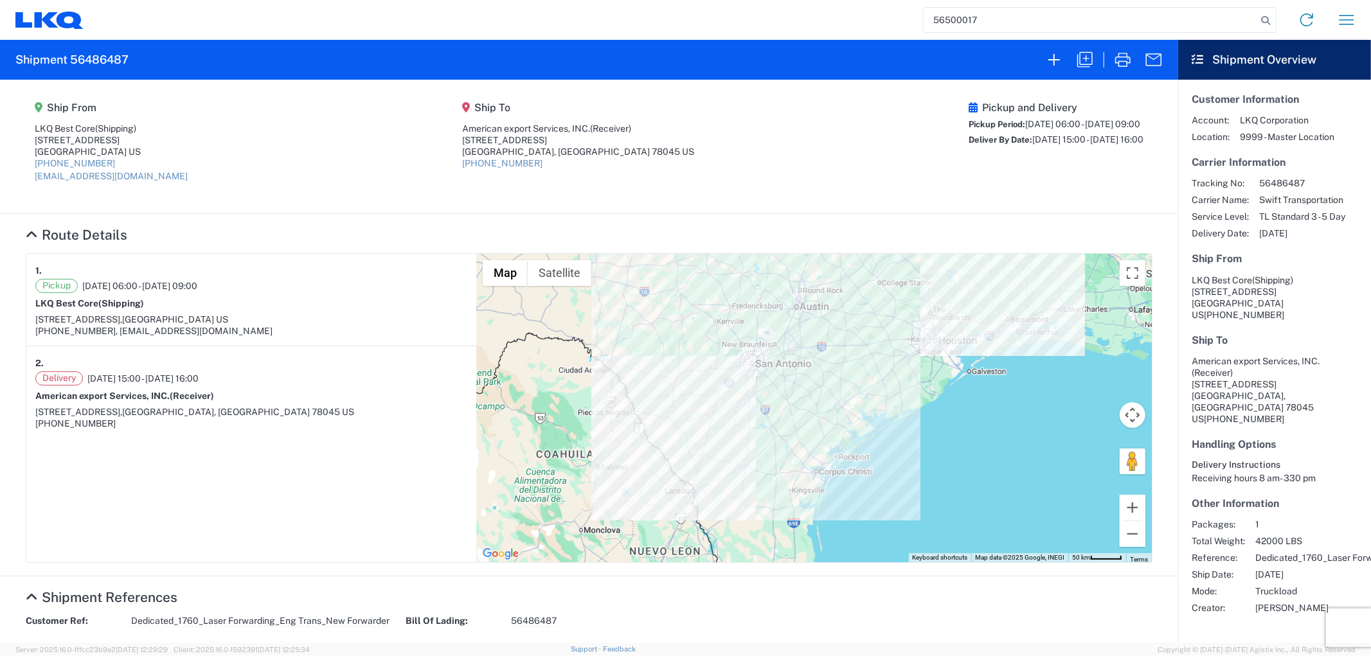
type input "56500017"
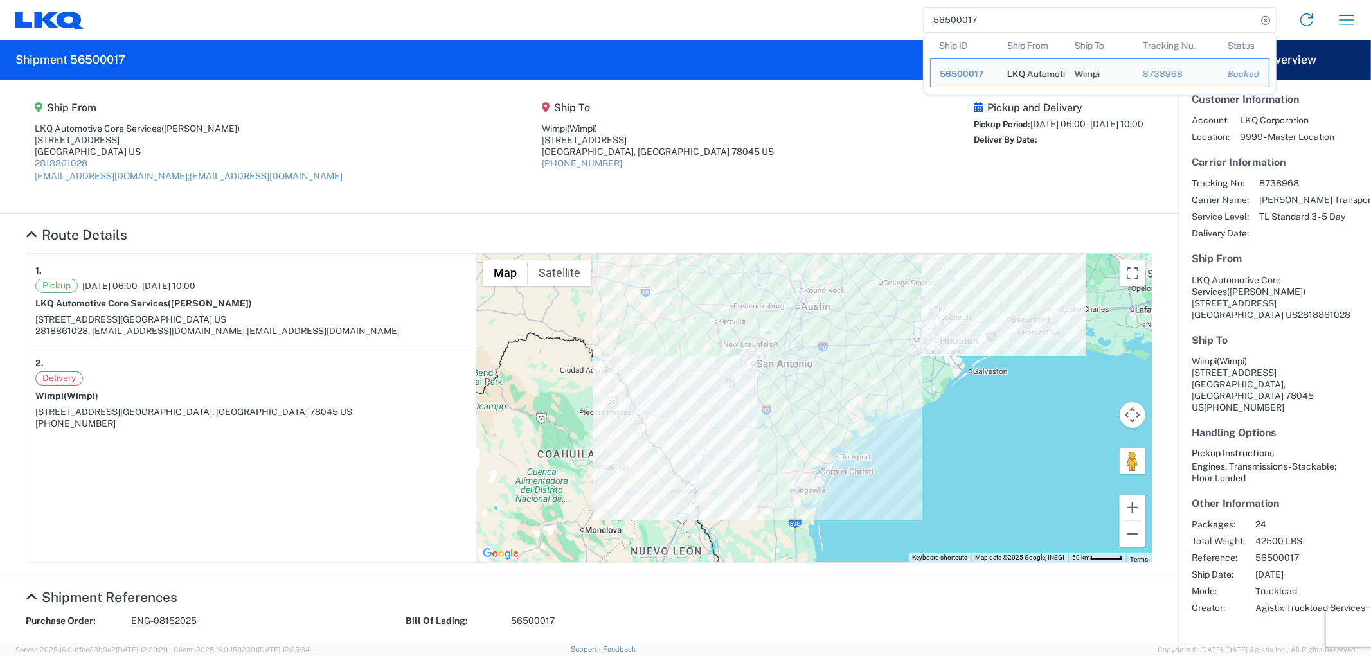
click at [452, 215] on agx-collapsable-section "Route Details 1. Pickup 08/15/2025 06:00 - 08/15/2025 10:00 LKQ Automotive Core…" at bounding box center [589, 395] width 1178 height 362
